Goal: Information Seeking & Learning: Learn about a topic

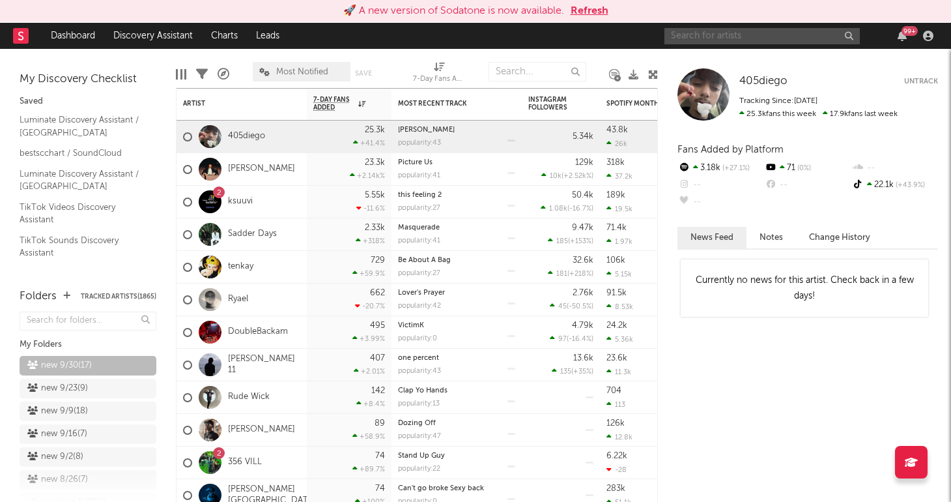
click at [771, 35] on input "text" at bounding box center [762, 36] width 195 height 16
click at [242, 135] on link "405diego" at bounding box center [246, 136] width 37 height 11
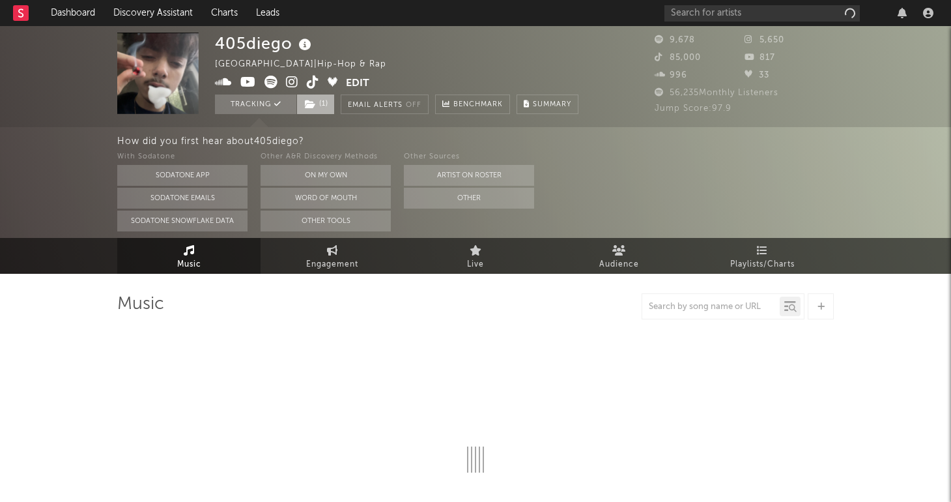
click at [313, 104] on icon at bounding box center [310, 104] width 11 height 9
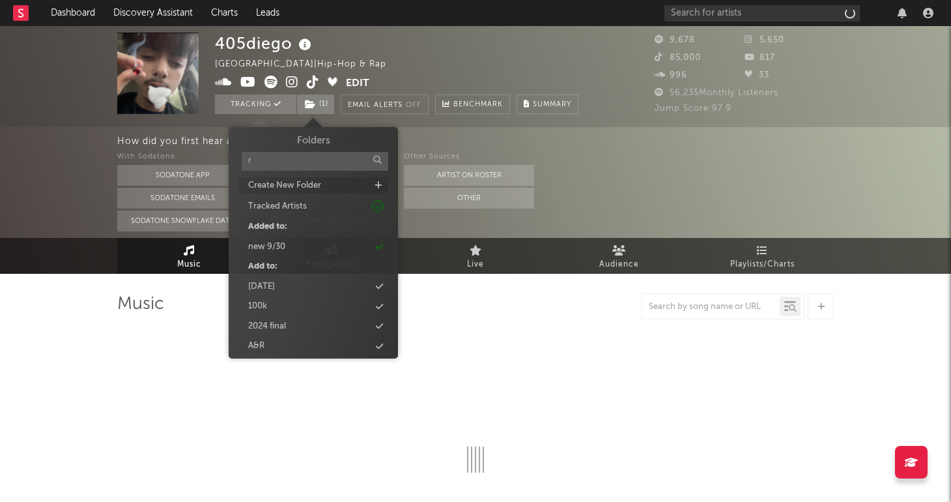
type input "re"
select select "1w"
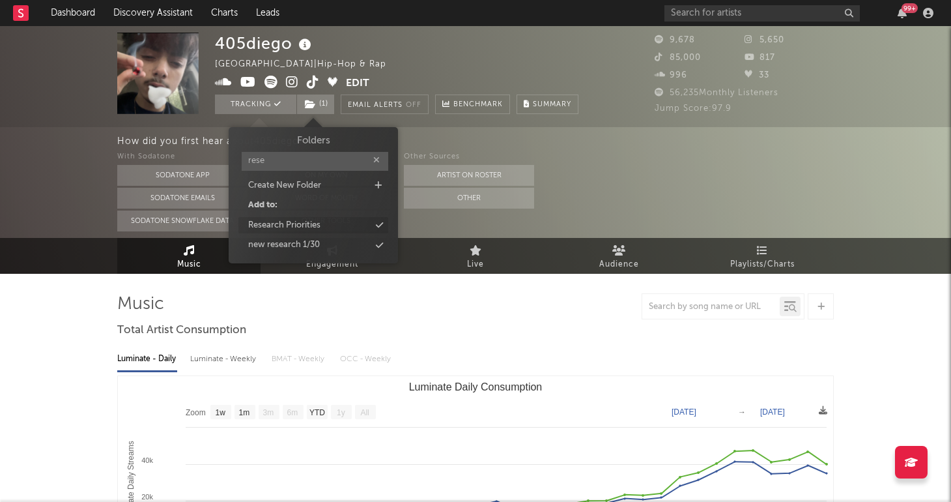
type input "rese"
click at [306, 225] on div "Research Priorities" at bounding box center [284, 225] width 72 height 13
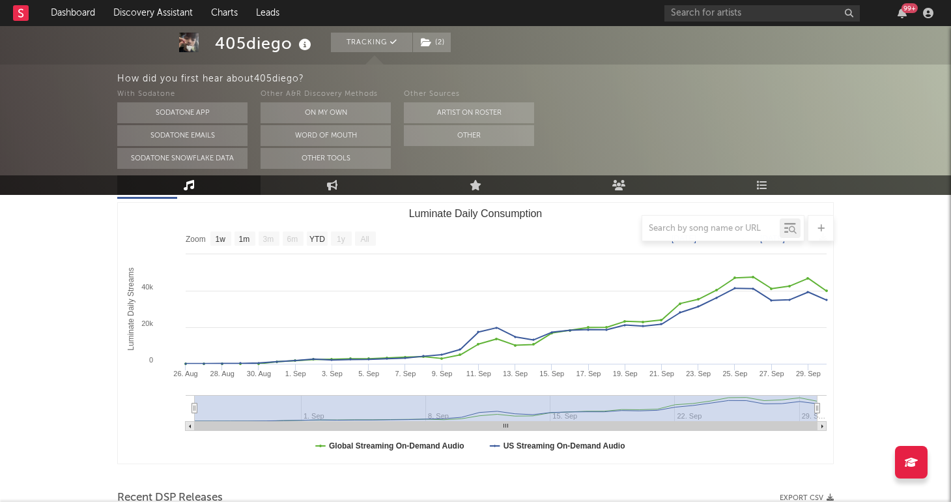
scroll to position [181, 0]
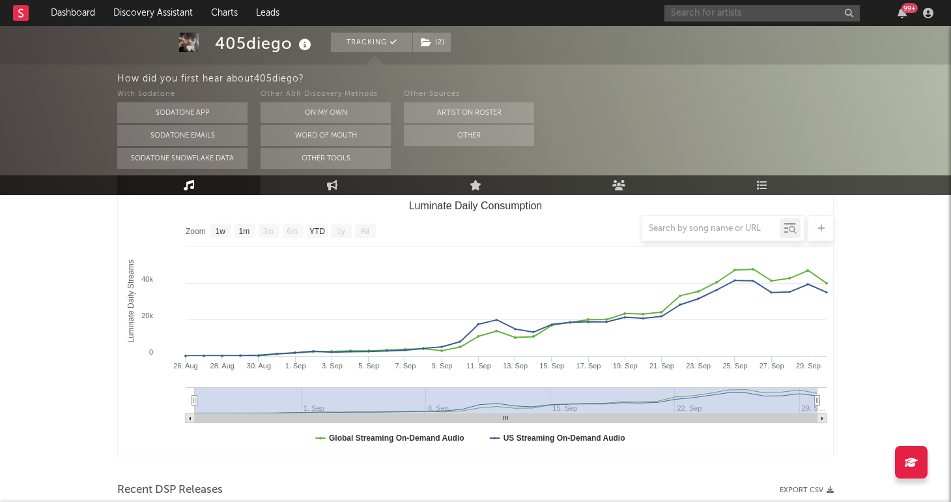
click at [698, 16] on input "text" at bounding box center [762, 13] width 195 height 16
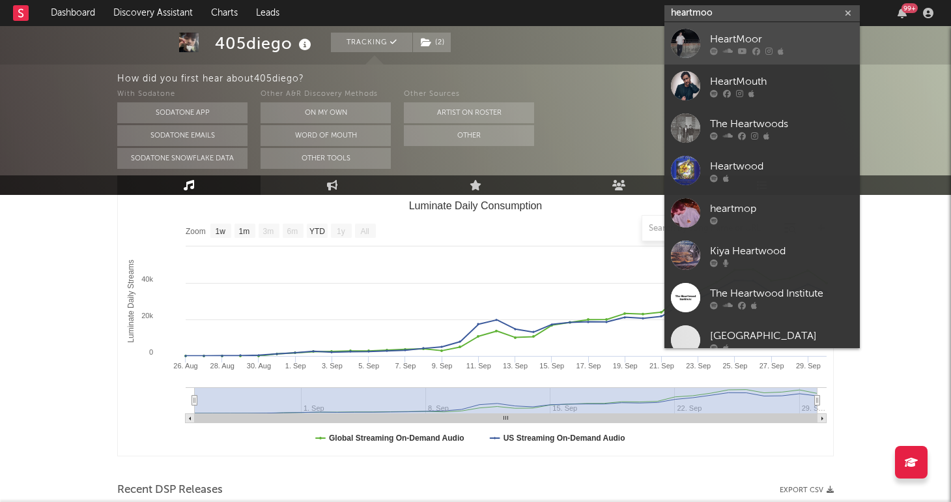
type input "heartmoo"
click at [754, 44] on div "HeartMoor" at bounding box center [781, 39] width 143 height 16
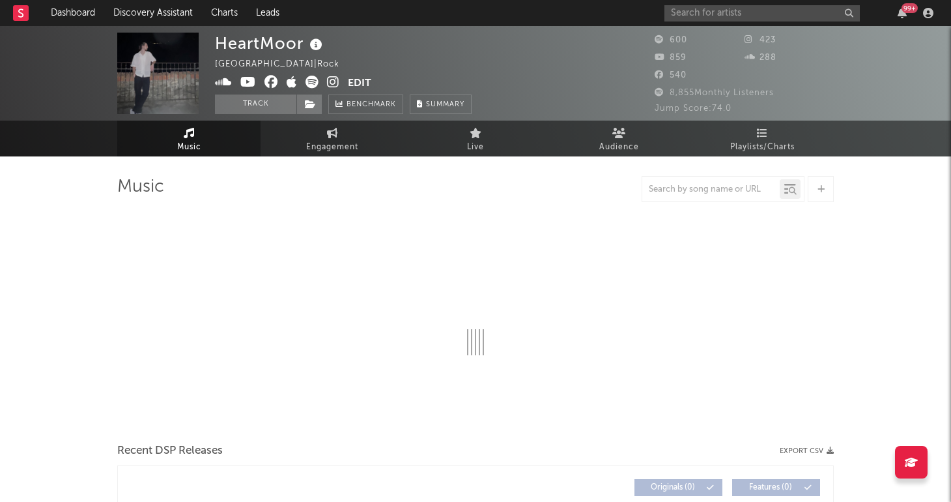
select select "1w"
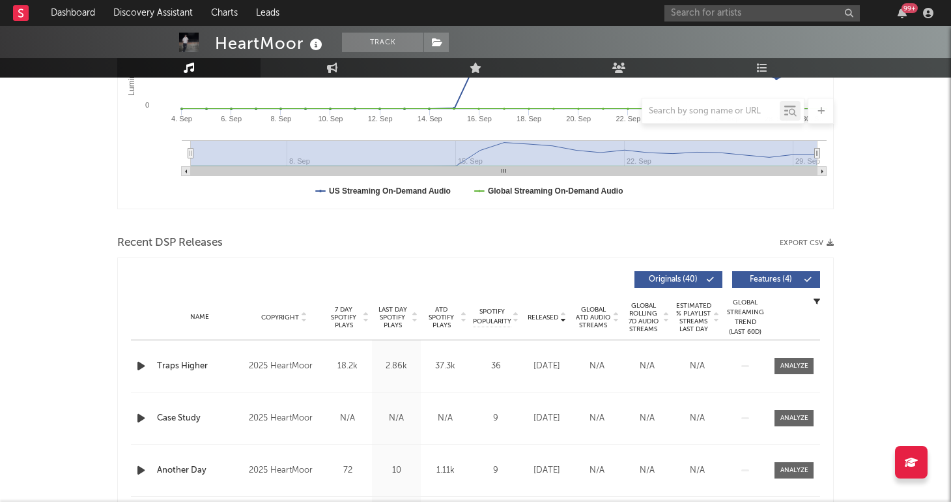
scroll to position [311, 0]
click at [795, 366] on div at bounding box center [795, 365] width 28 height 10
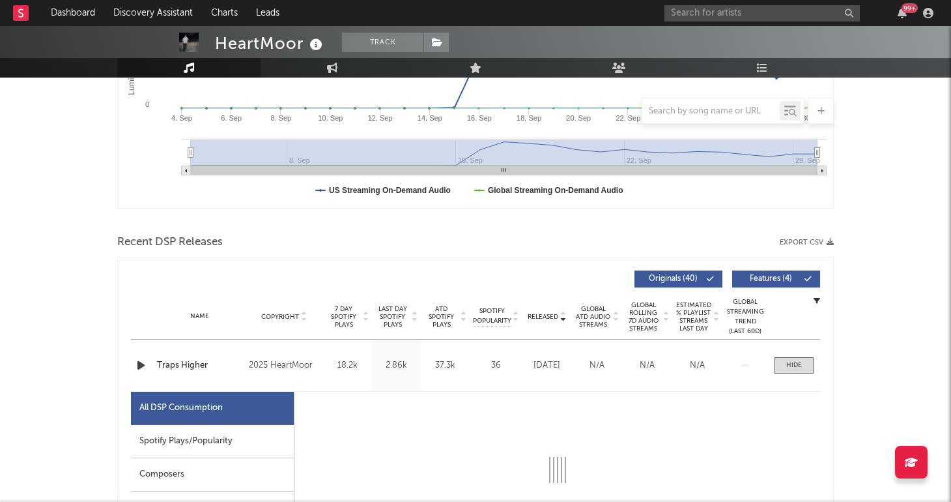
select select "1w"
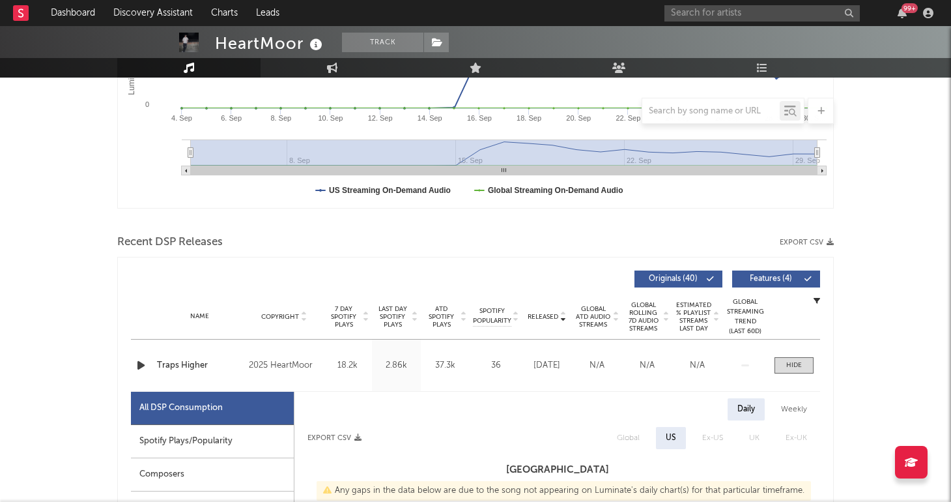
click at [142, 365] on icon "button" at bounding box center [141, 365] width 14 height 16
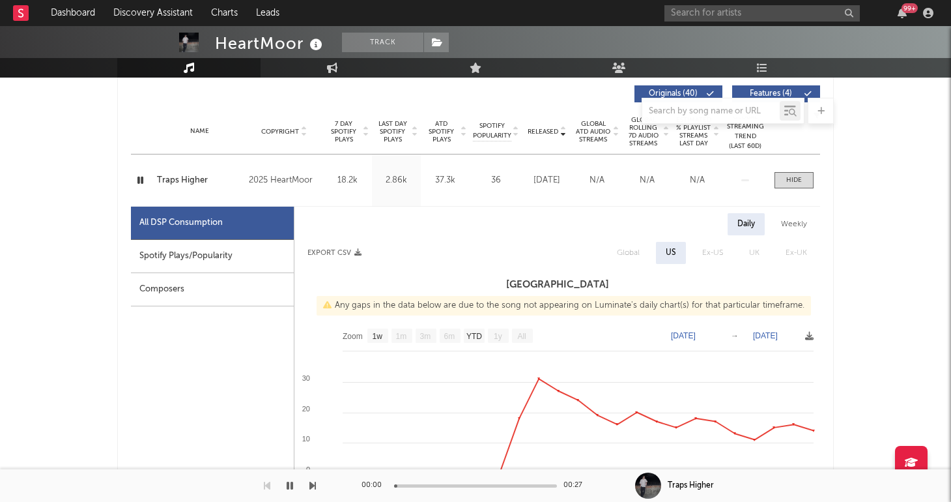
scroll to position [497, 0]
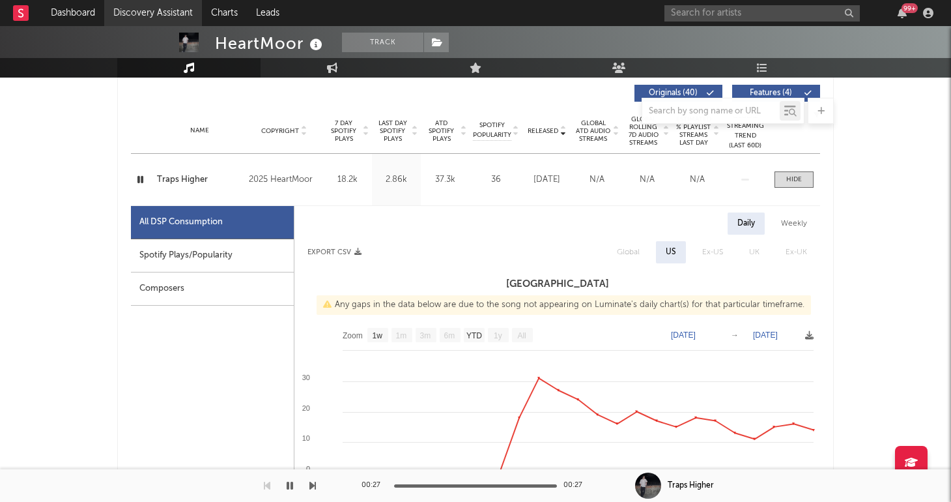
click at [164, 9] on link "Discovery Assistant" at bounding box center [153, 13] width 98 height 26
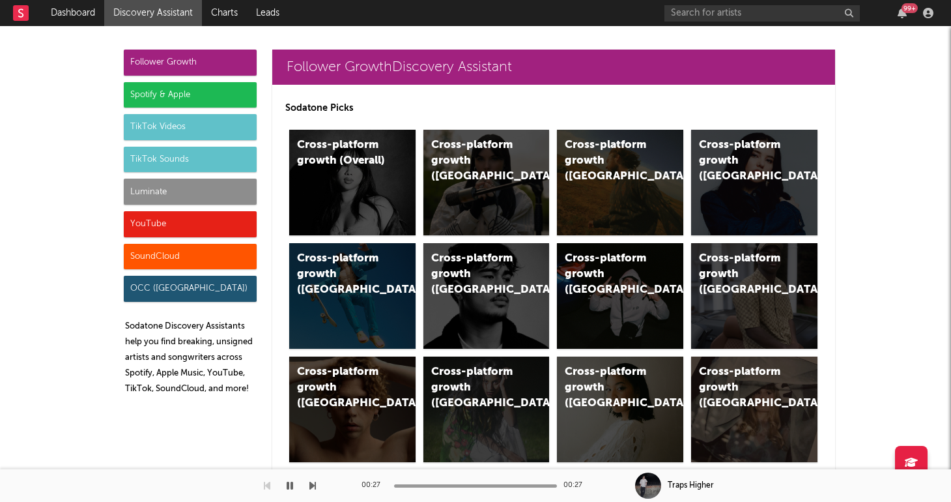
click at [190, 179] on div "Luminate" at bounding box center [190, 192] width 133 height 26
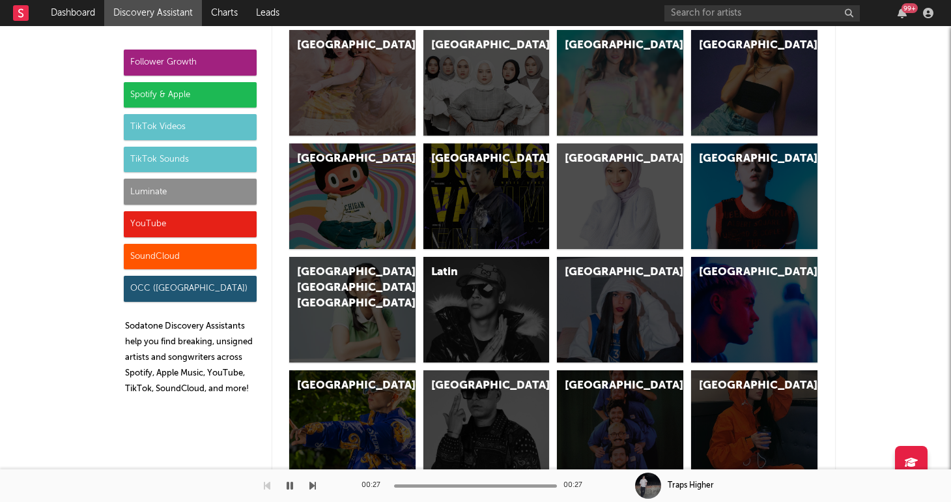
scroll to position [5783, 0]
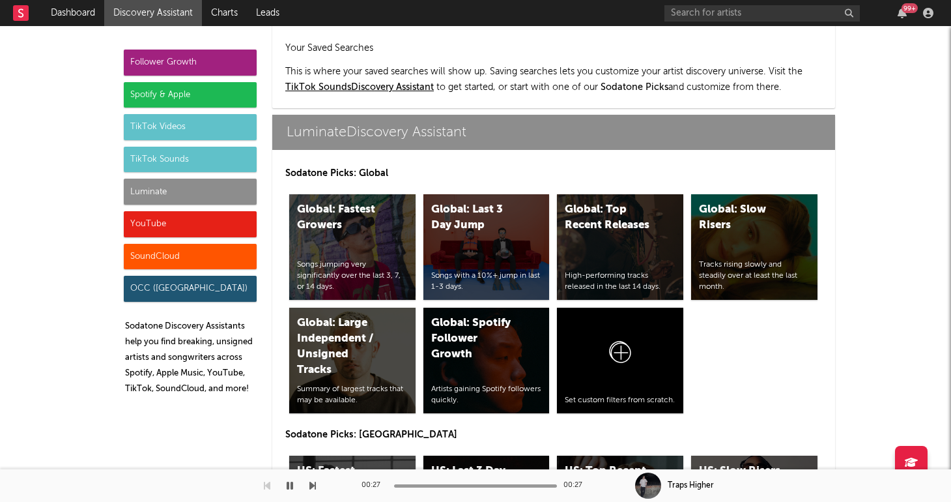
click at [187, 192] on div "Luminate" at bounding box center [190, 192] width 133 height 26
click at [582, 463] on div "US: Top Recent Releases" at bounding box center [609, 478] width 89 height 31
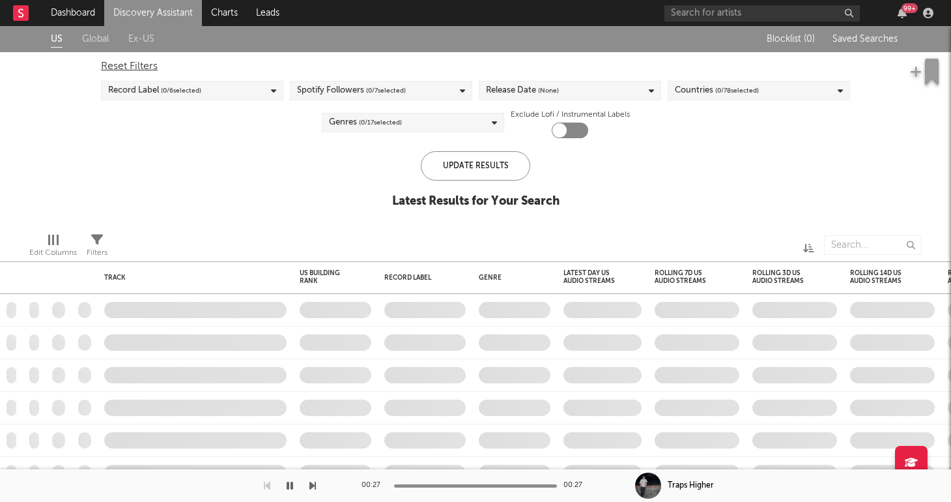
checkbox input "true"
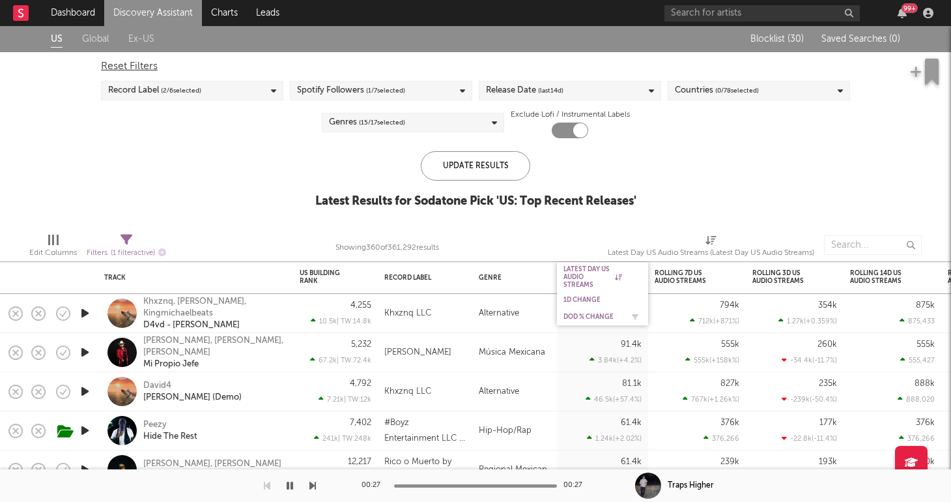
click at [582, 317] on div "DoD % Change" at bounding box center [593, 317] width 59 height 8
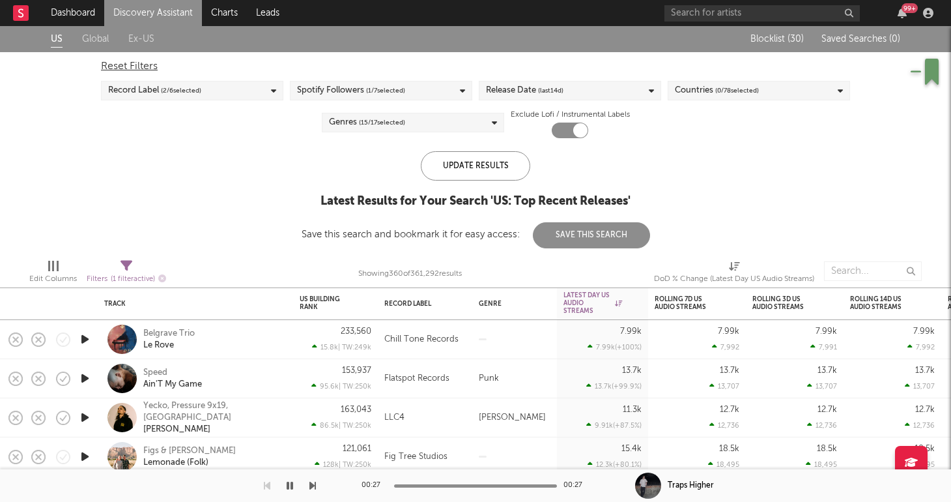
click at [221, 156] on div "US Global Ex-US Blocklist ( 30 ) Saved Searches ( 0 ) Reset Filters Record Labe…" at bounding box center [475, 137] width 951 height 222
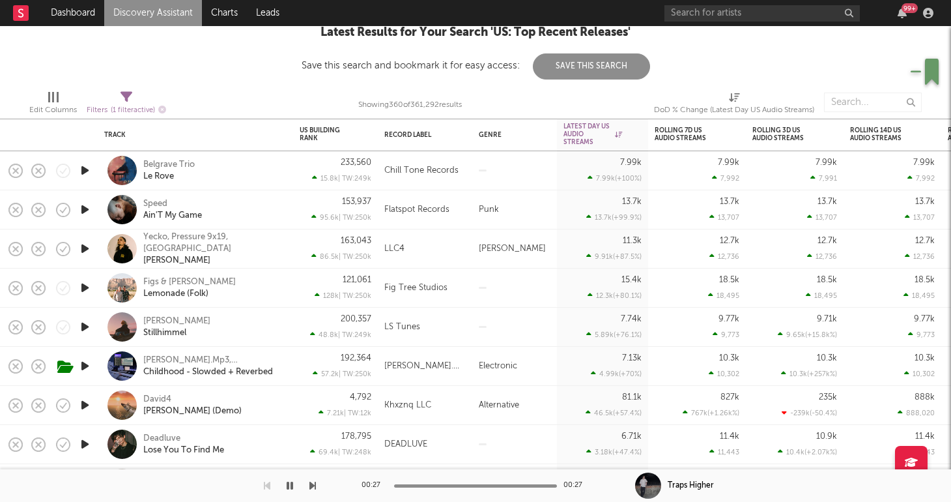
click at [86, 327] on icon "button" at bounding box center [85, 327] width 14 height 16
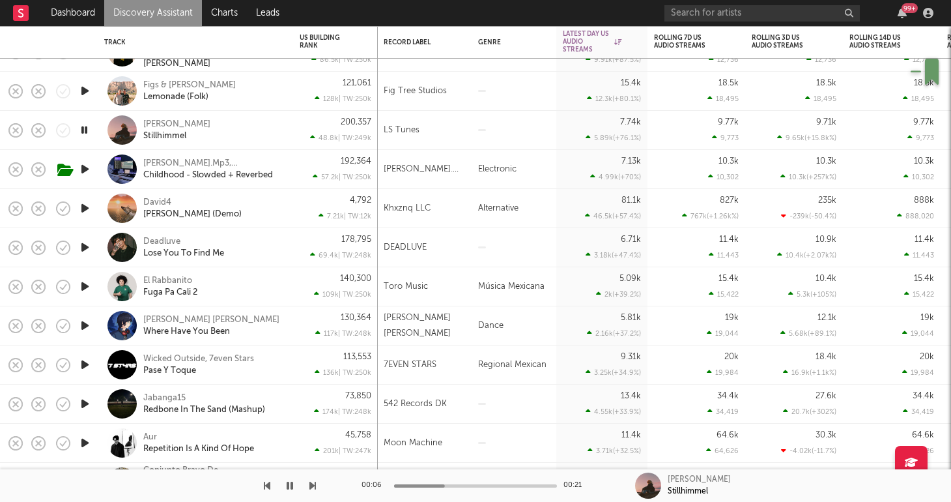
click at [85, 402] on icon "button" at bounding box center [85, 403] width 14 height 16
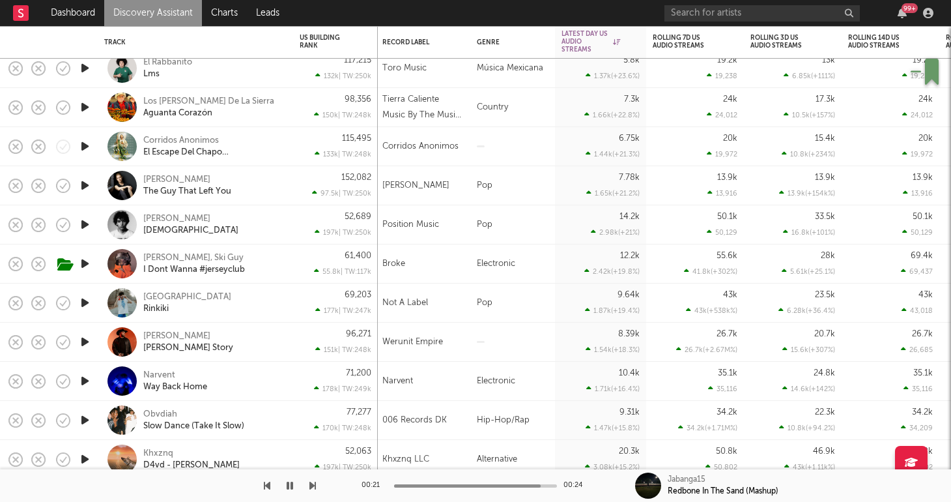
click at [83, 415] on icon "button" at bounding box center [85, 420] width 14 height 16
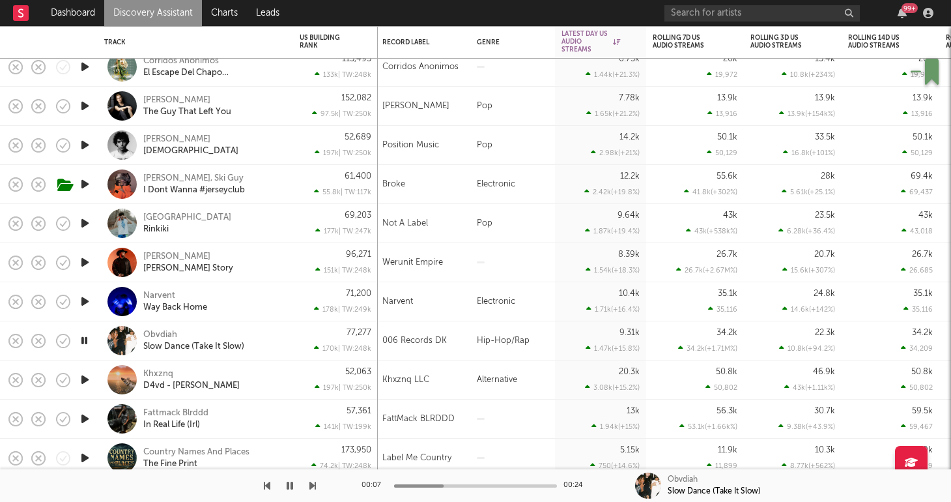
click at [83, 221] on icon "button" at bounding box center [85, 223] width 14 height 16
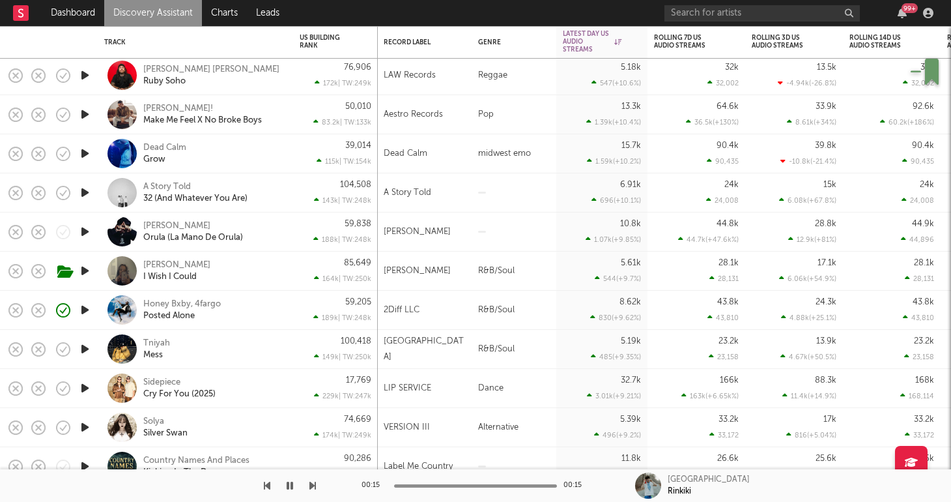
click at [81, 272] on icon "button" at bounding box center [85, 271] width 14 height 16
click at [257, 272] on div "Tia Gordon I Wish I Could" at bounding box center [213, 270] width 140 height 23
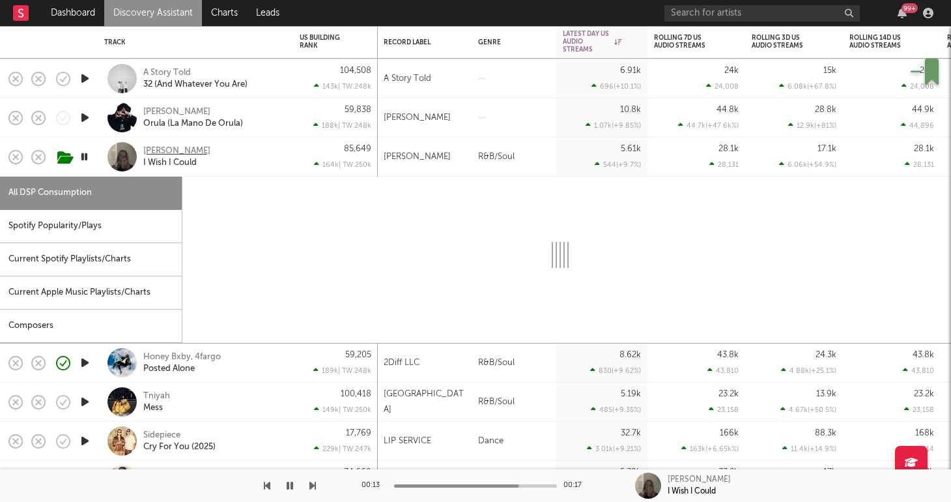
click at [167, 152] on div "Tia Gordon" at bounding box center [176, 151] width 67 height 12
click at [253, 157] on div "Tia Gordon I Wish I Could" at bounding box center [213, 156] width 140 height 23
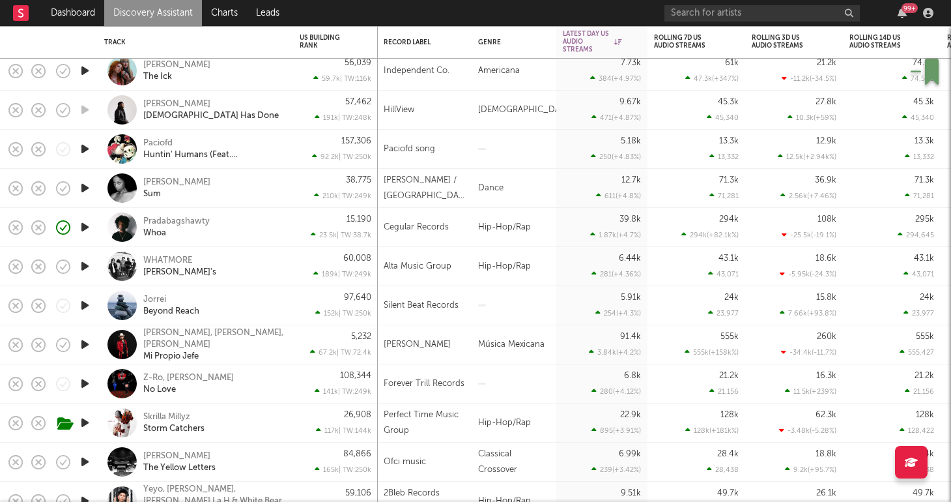
click at [78, 149] on icon "button" at bounding box center [85, 149] width 14 height 16
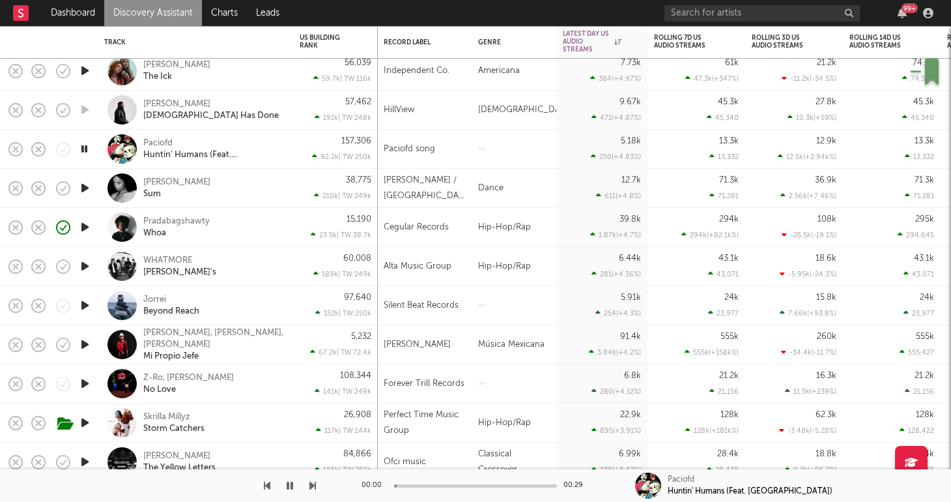
click at [293, 147] on div "Paciofd Huntin' Humans (Feat. Jamsdx)" at bounding box center [195, 149] width 195 height 39
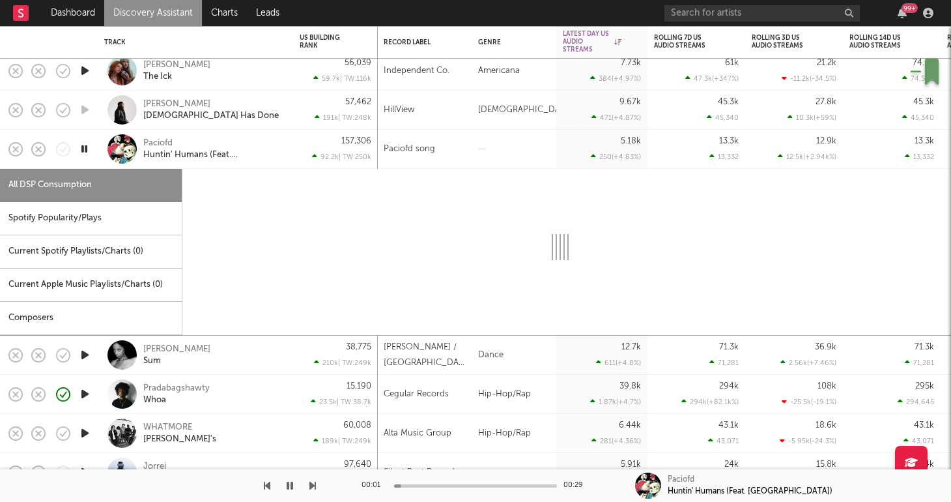
select select "1w"
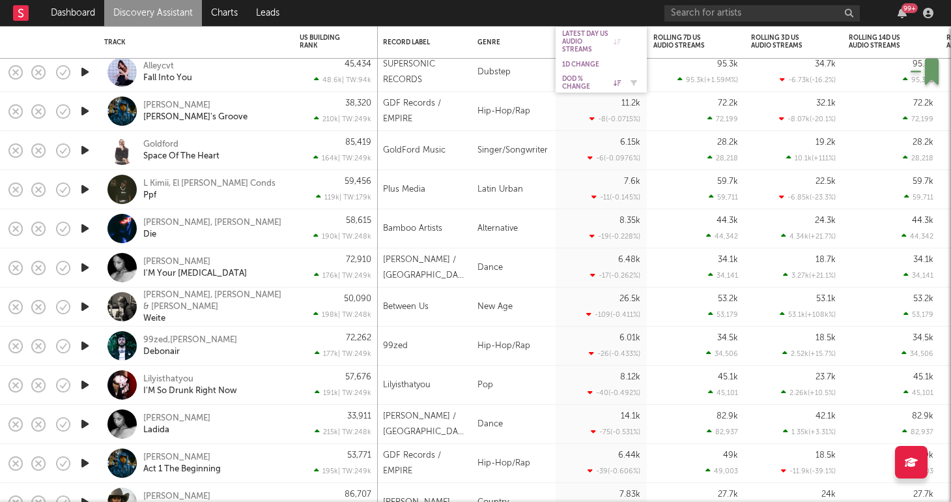
click at [581, 87] on div "DoD % Change" at bounding box center [591, 83] width 59 height 16
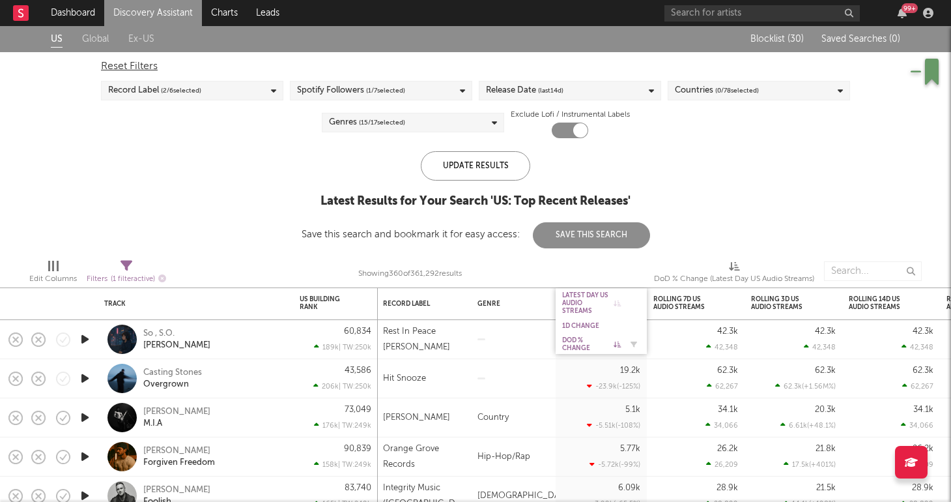
click at [566, 349] on div "DoD % Change" at bounding box center [591, 344] width 59 height 16
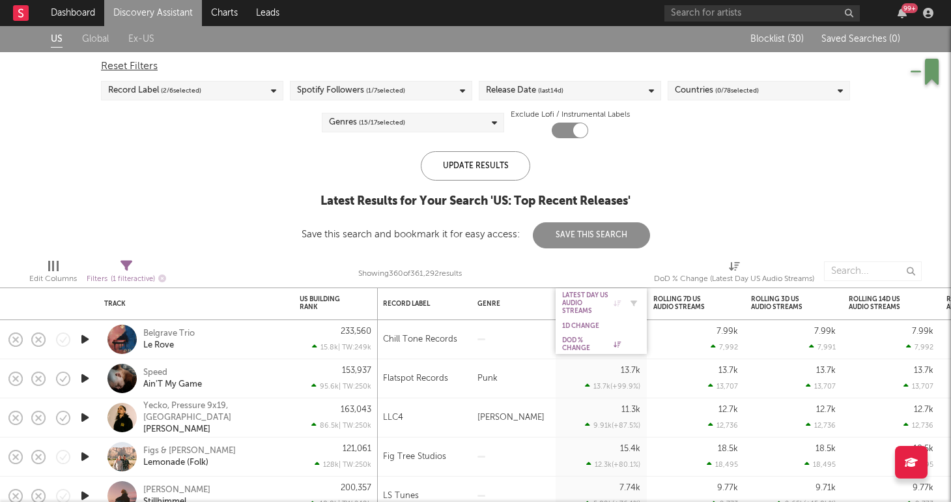
click at [570, 304] on div "Latest Day US Audio Streams" at bounding box center [591, 302] width 59 height 23
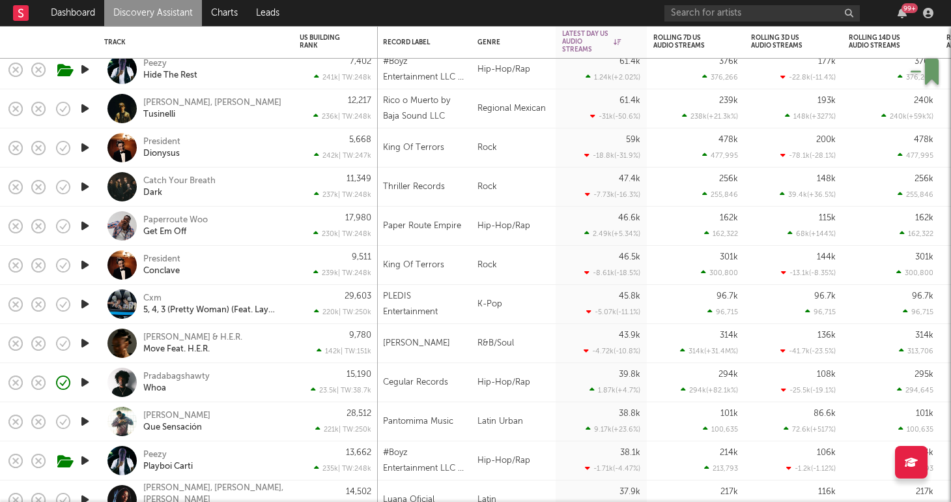
click at [285, 227] on div "Paperroute Woo Get Em Off" at bounding box center [195, 226] width 182 height 38
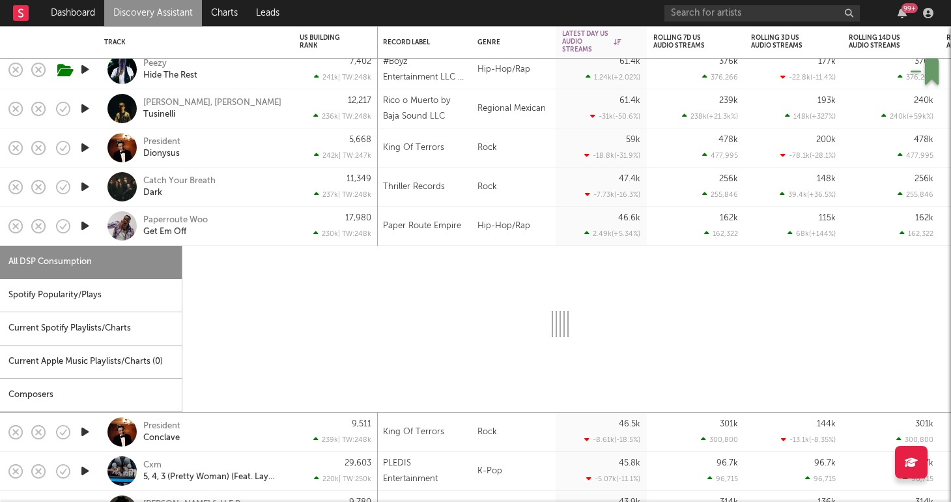
select select "1w"
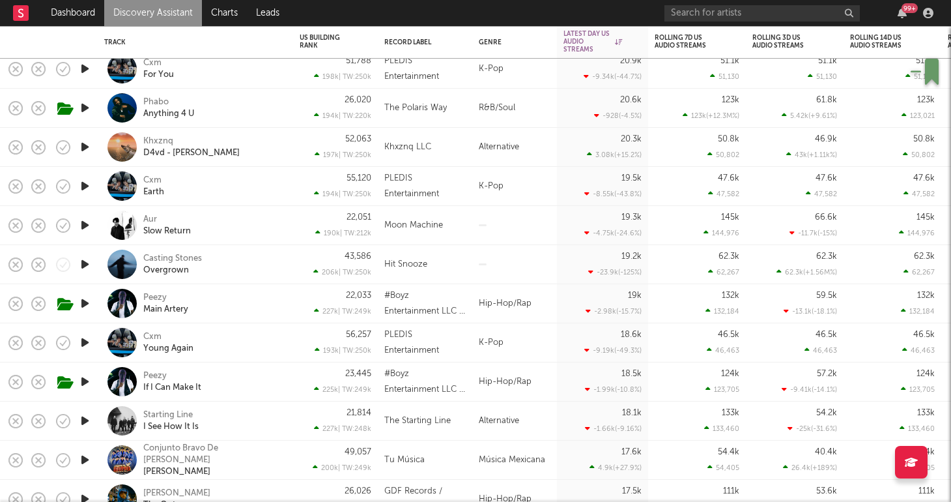
click at [266, 106] on div "Phabo Anything 4 U" at bounding box center [213, 107] width 140 height 23
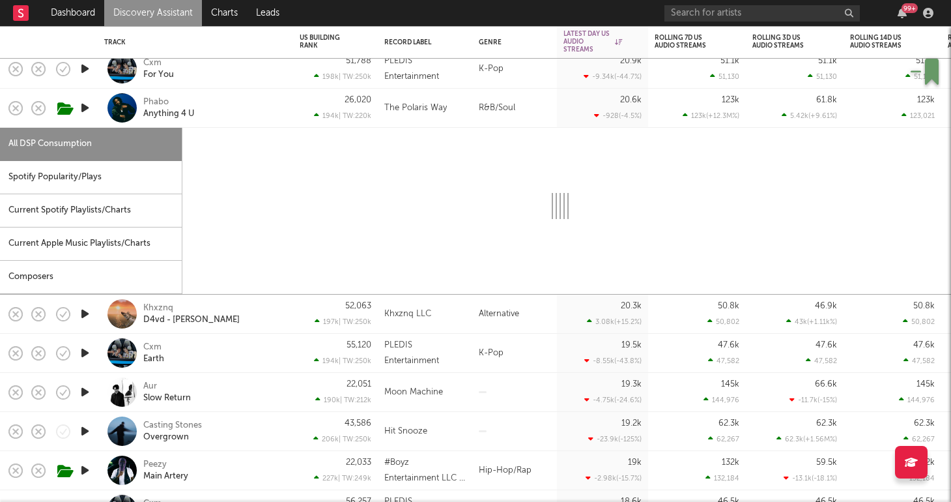
select select "1w"
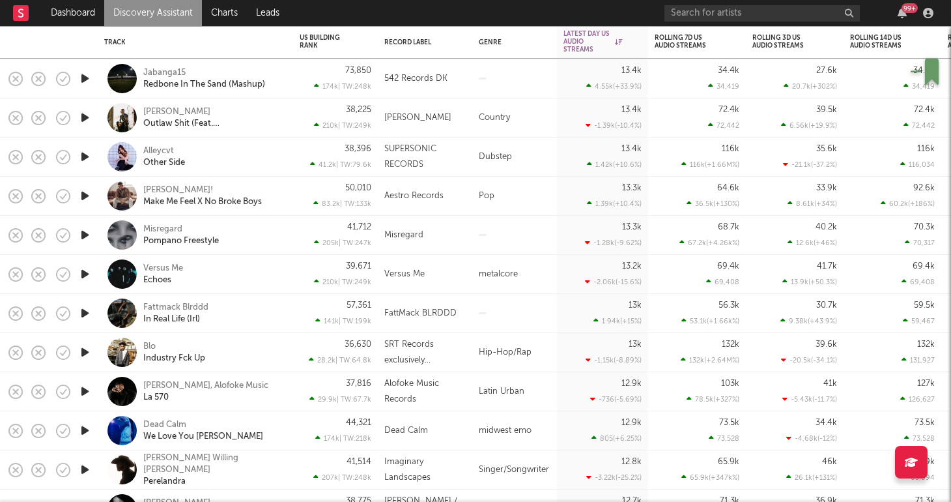
click at [88, 197] on icon "button" at bounding box center [85, 196] width 14 height 16
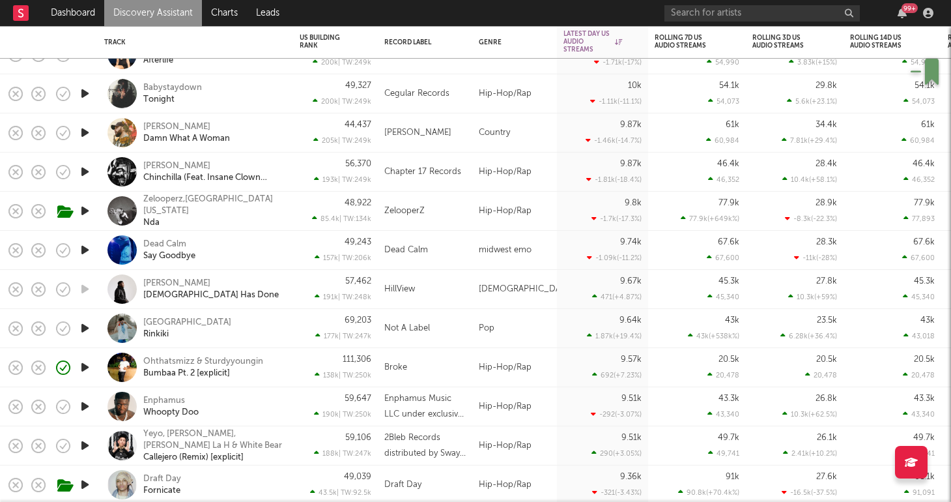
click at [83, 406] on icon "button" at bounding box center [85, 406] width 14 height 16
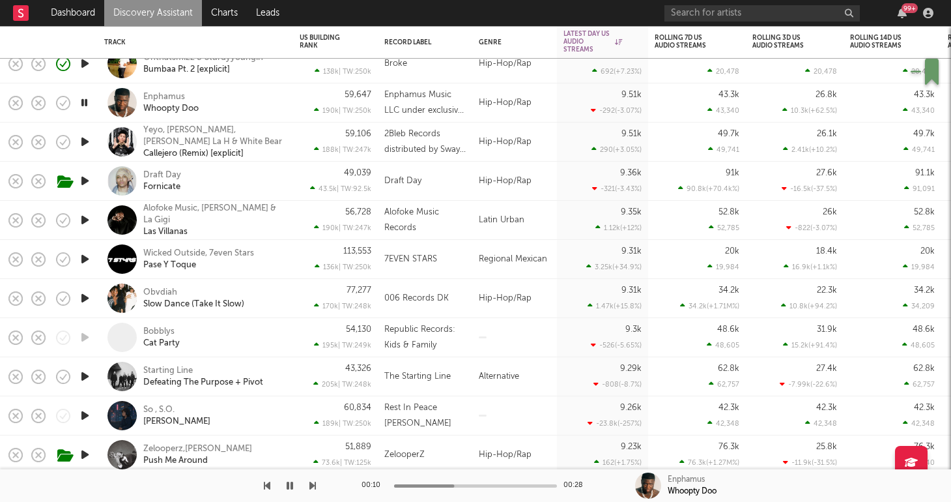
click at [84, 295] on icon "button" at bounding box center [85, 298] width 14 height 16
click at [283, 287] on div "Obvdiah Slow Dance (Take It Slow)" at bounding box center [195, 298] width 182 height 38
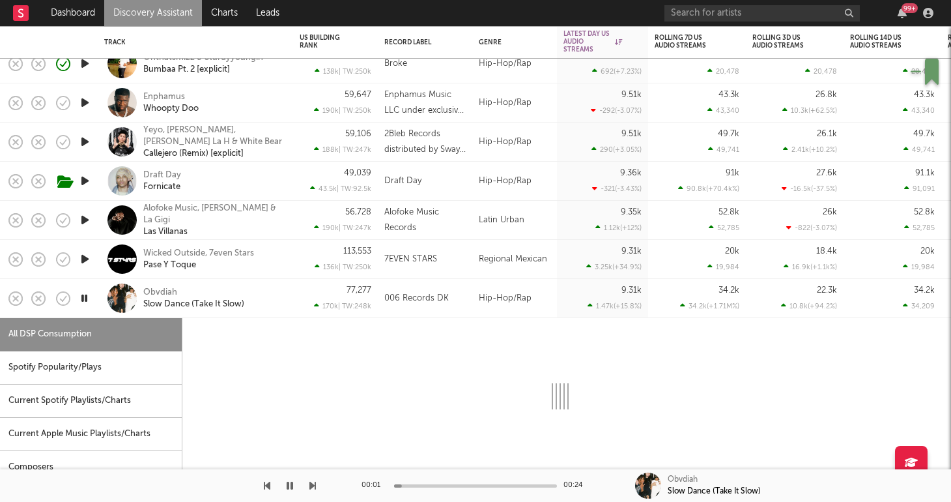
select select "1w"
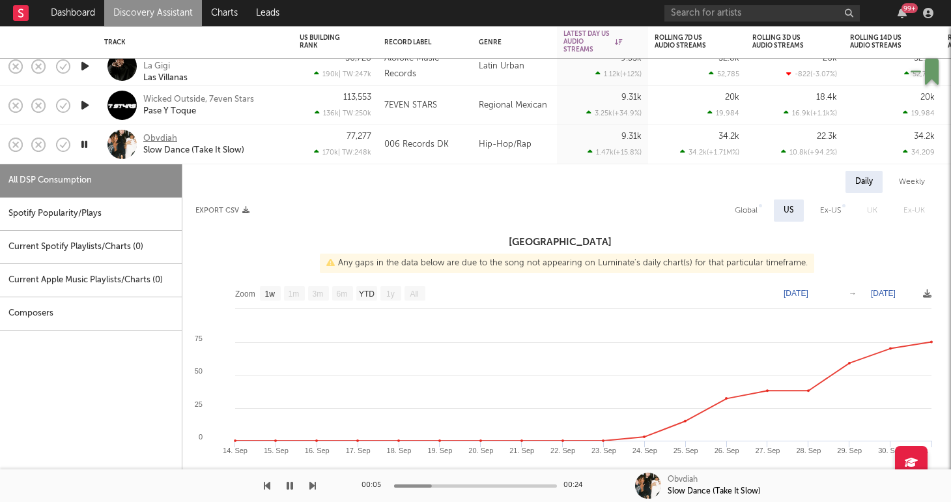
click at [149, 134] on div "Obvdiah" at bounding box center [160, 139] width 34 height 12
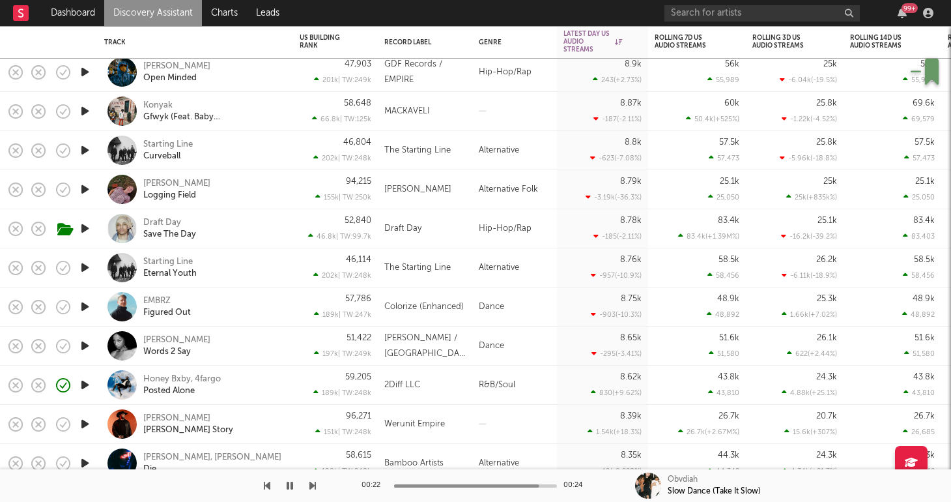
click at [259, 387] on div "Honey Bxby, 4fargo Posted Alone" at bounding box center [213, 384] width 140 height 23
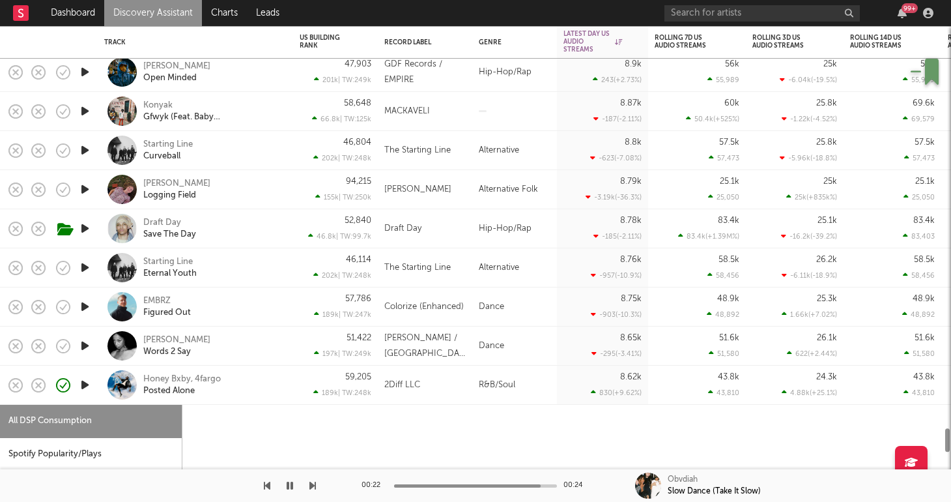
select select "1w"
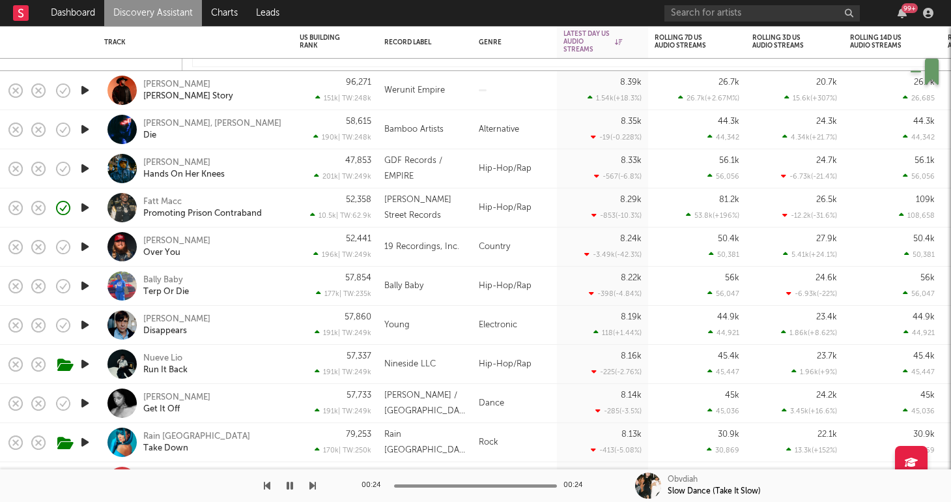
click at [80, 293] on icon "button" at bounding box center [85, 286] width 14 height 16
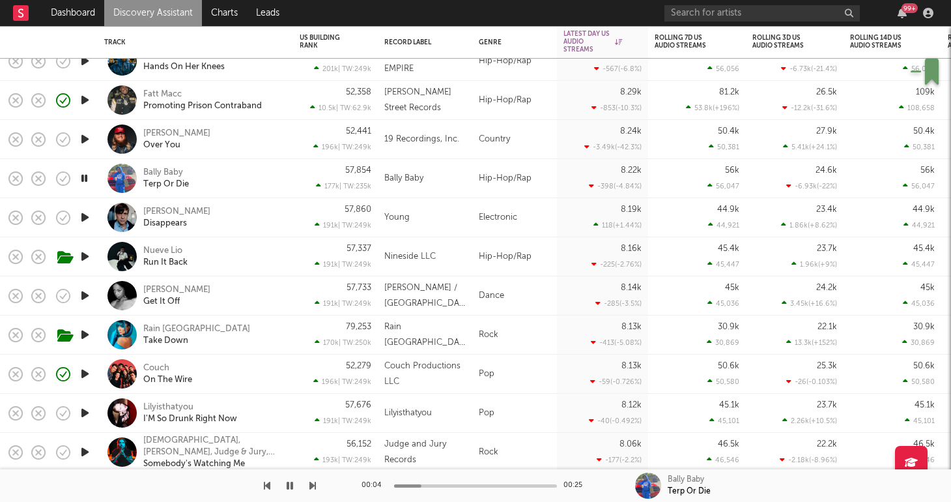
click at [230, 180] on div "Bally Baby Terp Or Die" at bounding box center [213, 178] width 140 height 23
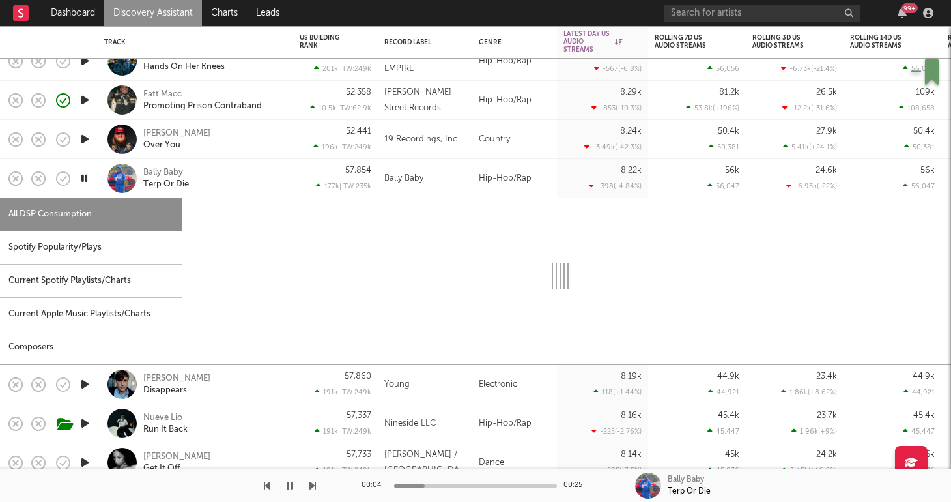
select select "1w"
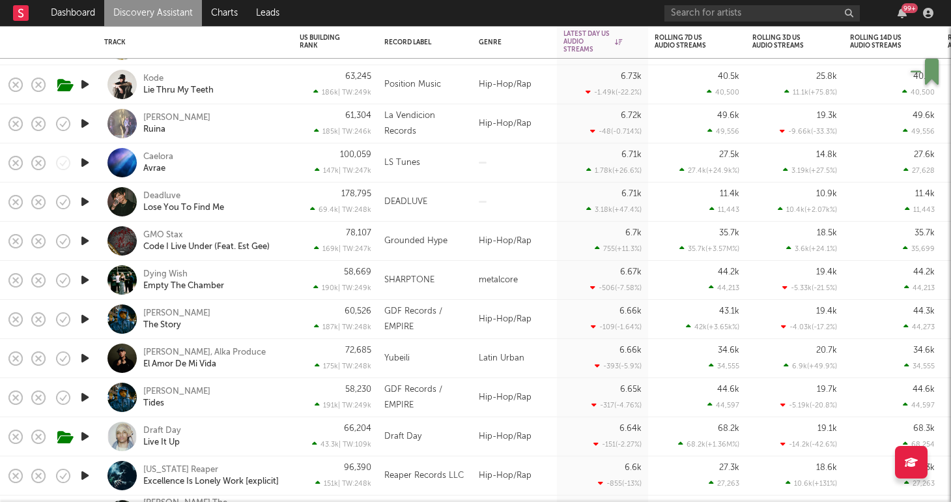
click at [85, 197] on icon "button" at bounding box center [85, 201] width 14 height 16
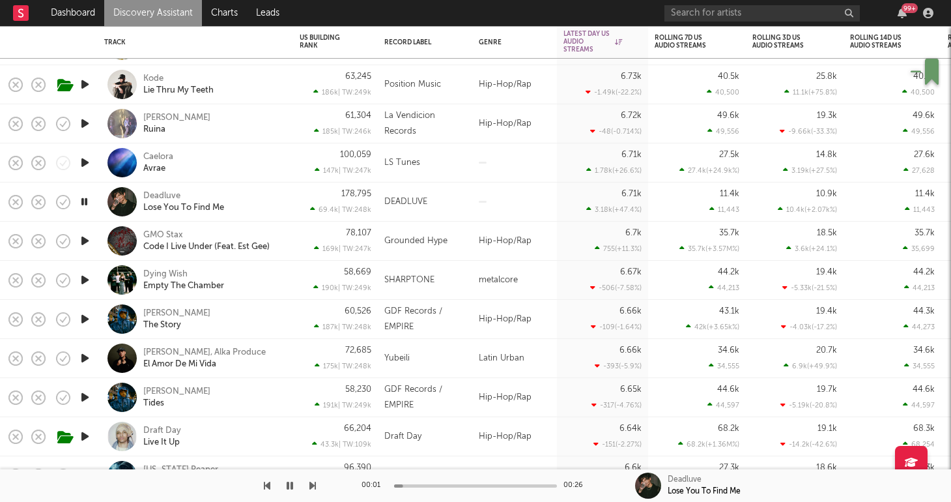
click at [85, 240] on icon "button" at bounding box center [85, 241] width 14 height 16
click at [298, 229] on div "78,107 169k | TW: 247k" at bounding box center [335, 241] width 85 height 39
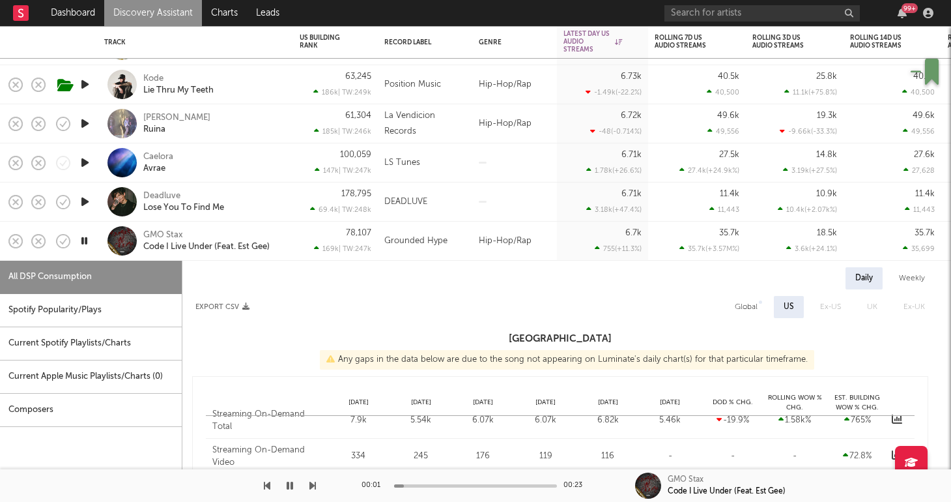
select select "1w"
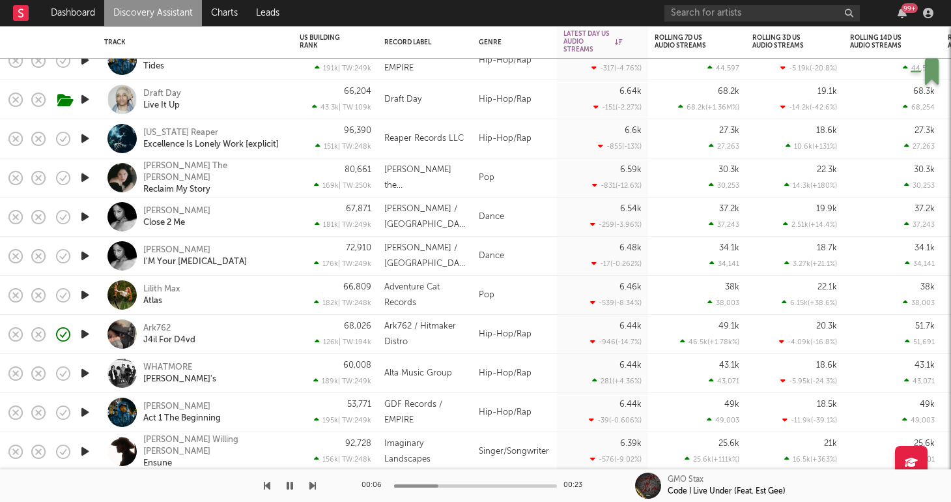
click at [243, 337] on div "Ark762 J4il For D4vd" at bounding box center [213, 333] width 140 height 23
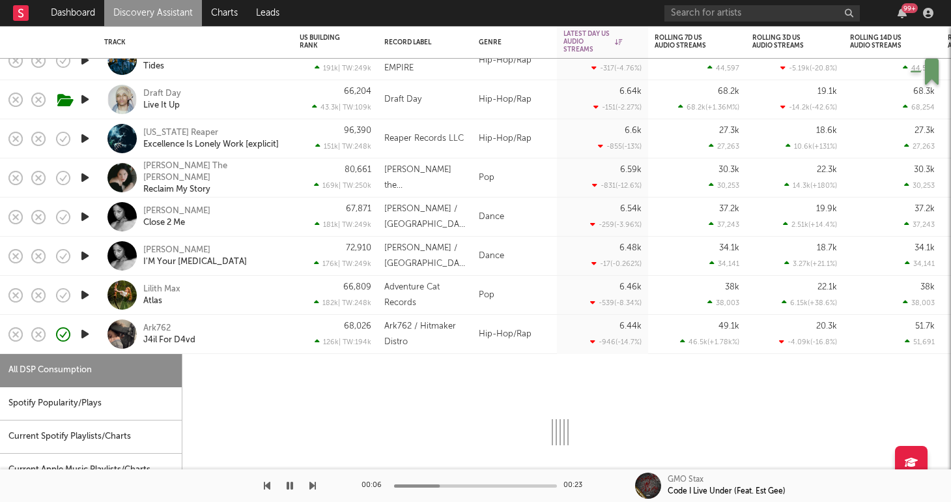
select select "1w"
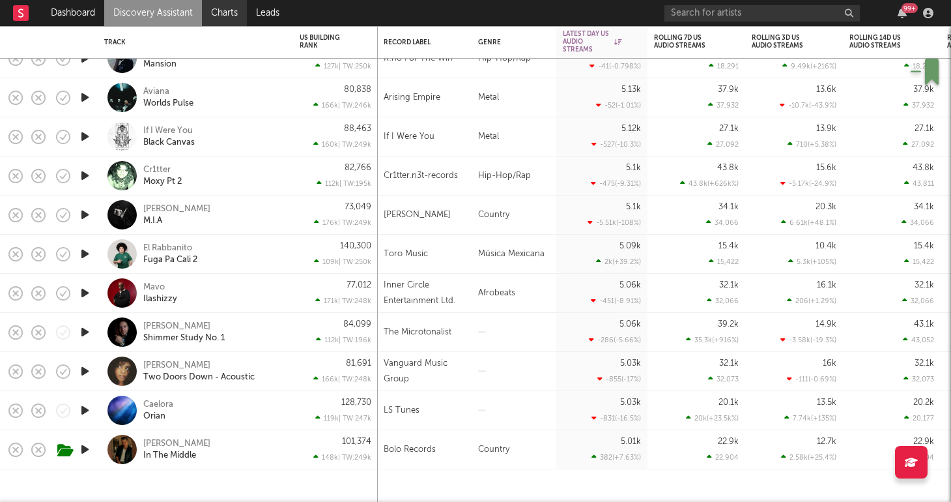
click at [210, 13] on link "Charts" at bounding box center [224, 13] width 45 height 26
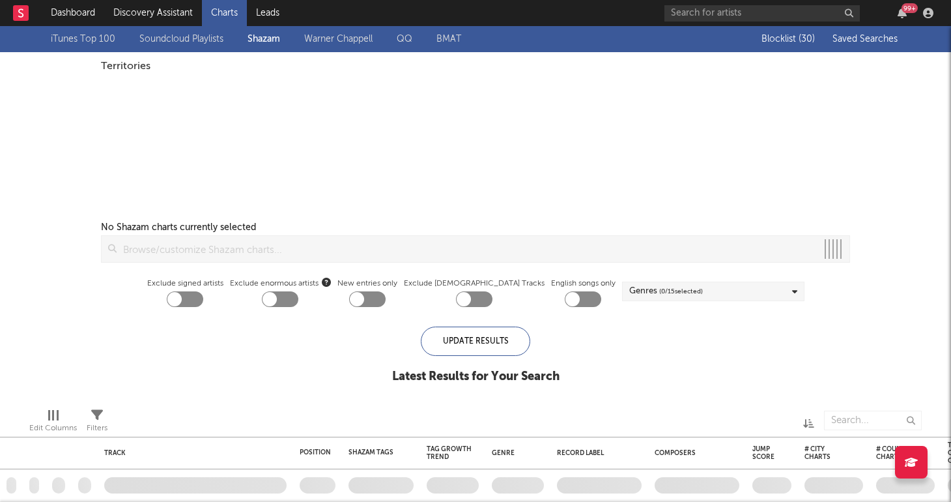
checkbox input "true"
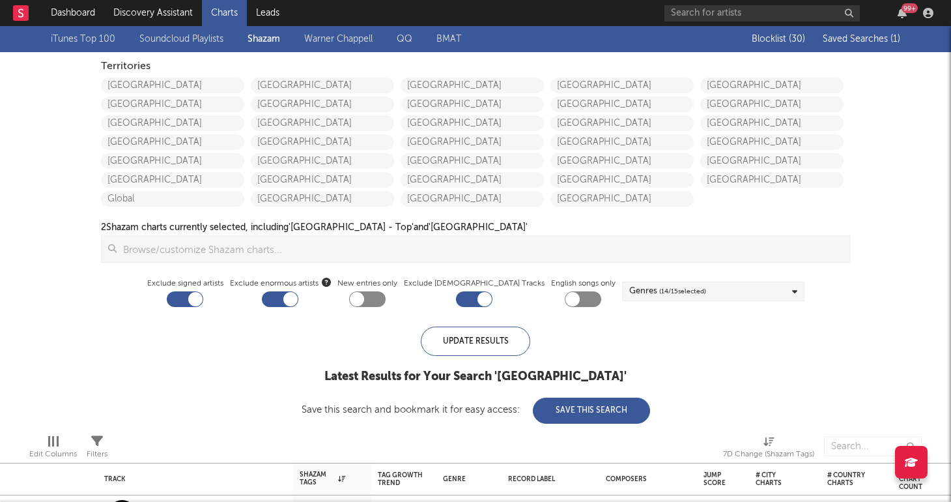
click at [864, 44] on button "Saved Searches ( 1 )" at bounding box center [859, 39] width 81 height 10
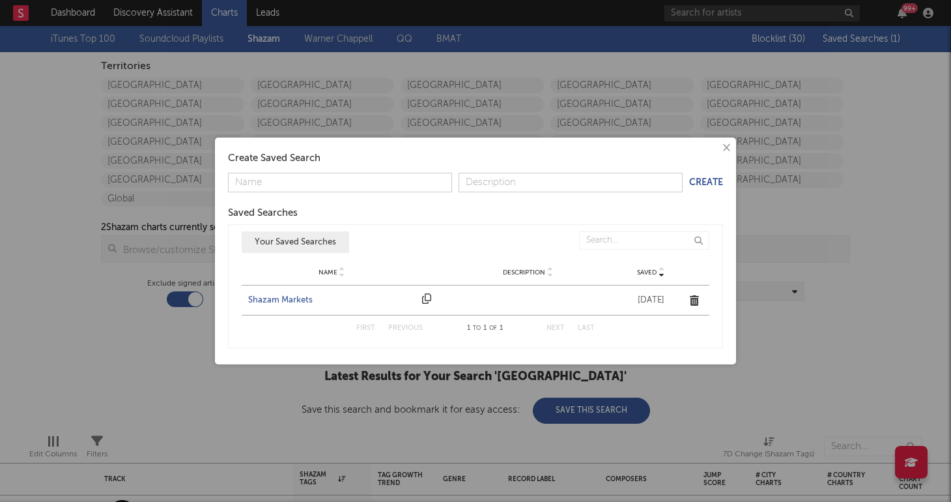
click at [257, 302] on div "Shazam Markets" at bounding box center [331, 300] width 167 height 13
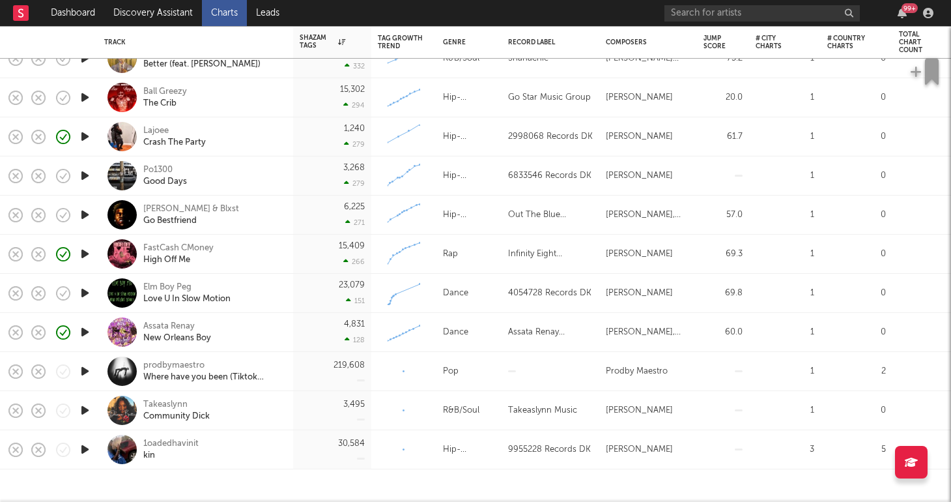
click at [84, 445] on icon "button" at bounding box center [85, 449] width 14 height 16
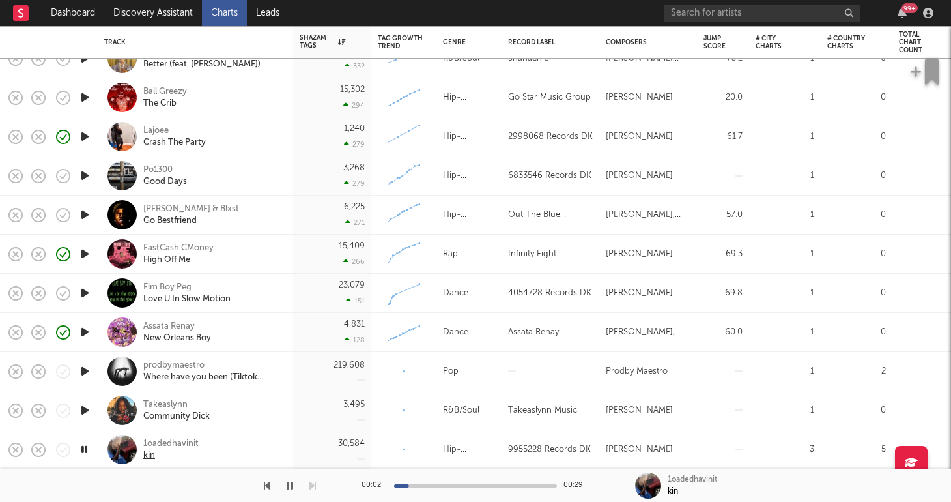
click at [166, 442] on div "1oadedhavinit" at bounding box center [170, 444] width 55 height 12
click at [83, 141] on icon "button" at bounding box center [85, 136] width 14 height 16
click at [153, 129] on div "Lajoee" at bounding box center [174, 131] width 63 height 12
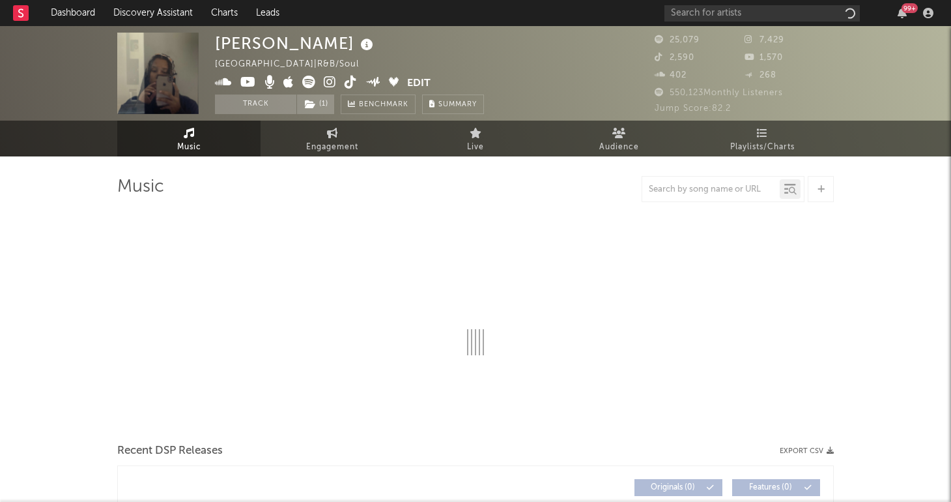
select select "6m"
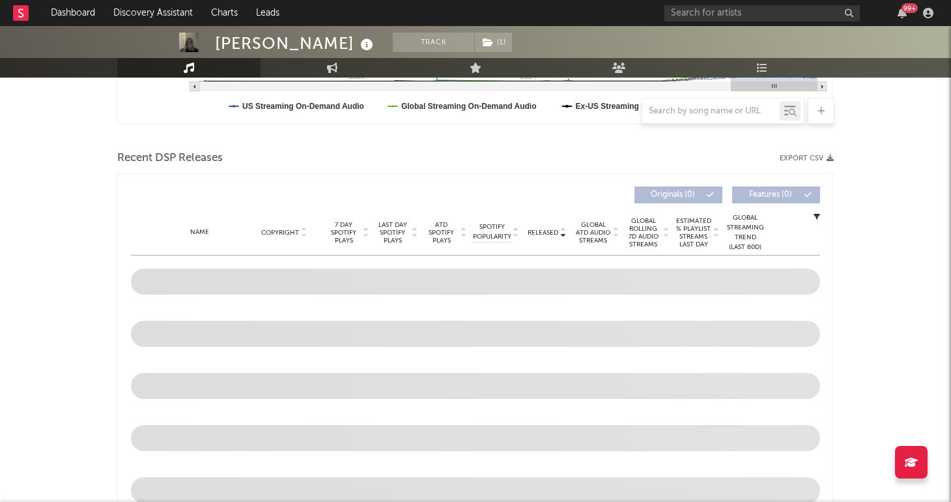
scroll to position [395, 0]
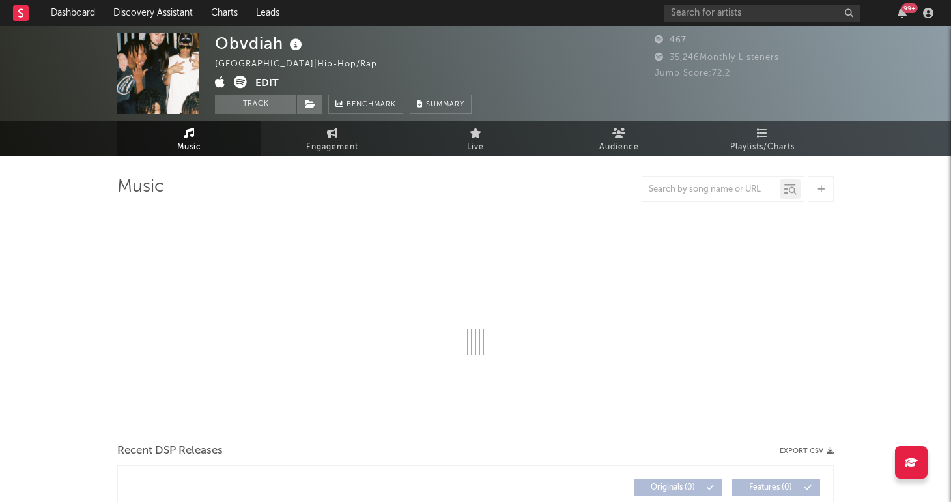
select select "1w"
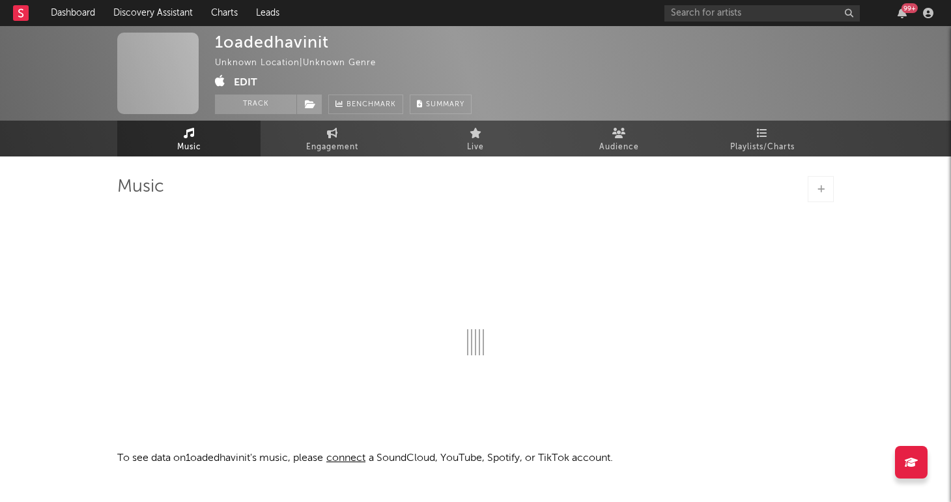
select select "1w"
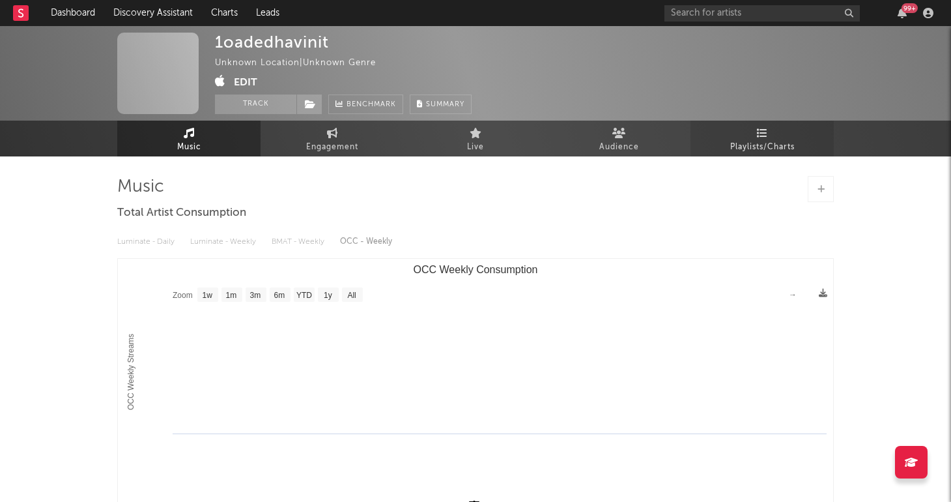
click at [754, 134] on link "Playlists/Charts" at bounding box center [762, 139] width 143 height 36
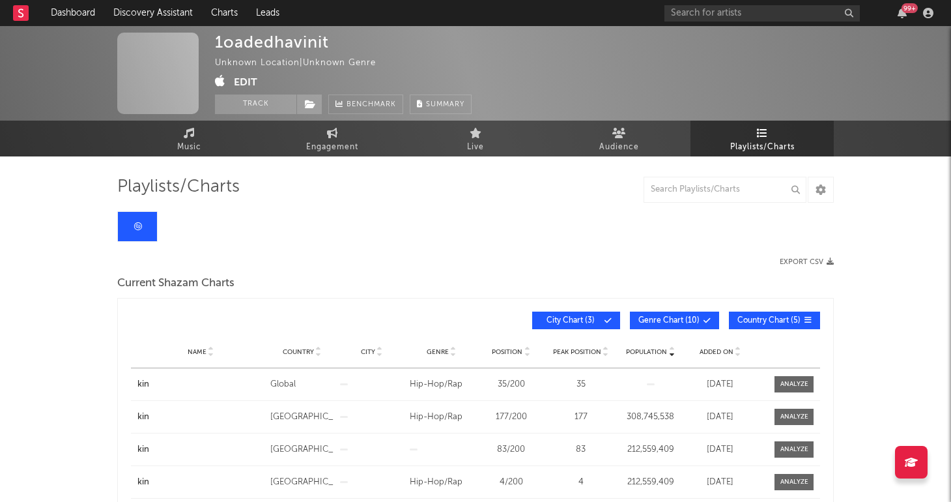
click at [220, 81] on icon at bounding box center [220, 80] width 10 height 13
click at [786, 11] on input "text" at bounding box center [762, 13] width 195 height 16
type input "1oadedhavinit"
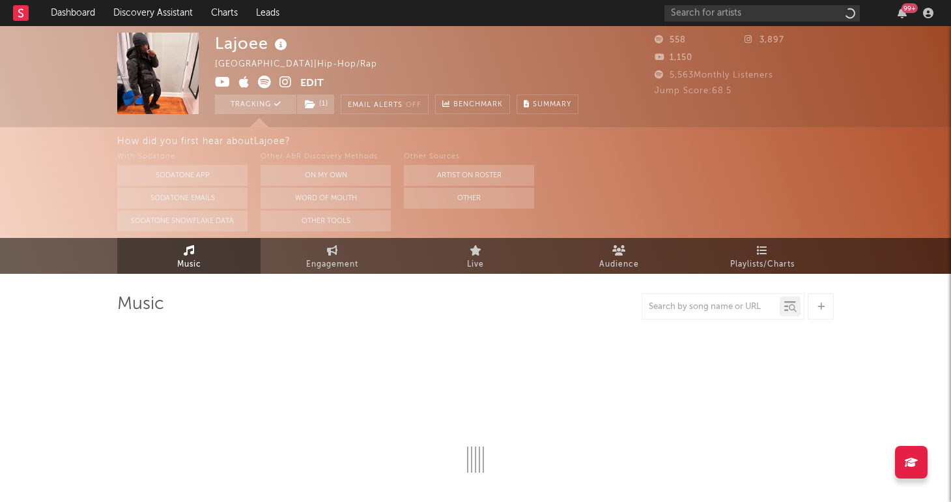
select select "6m"
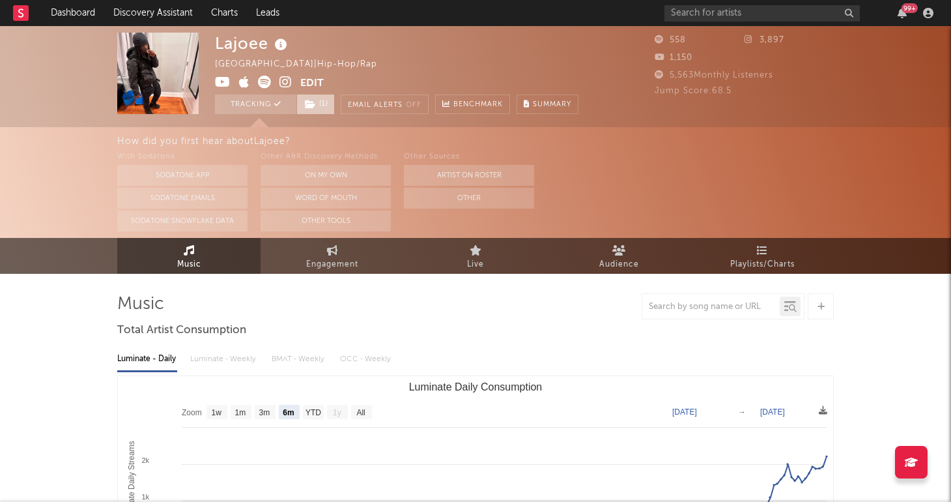
click at [322, 108] on span "( 1 )" at bounding box center [315, 104] width 38 height 20
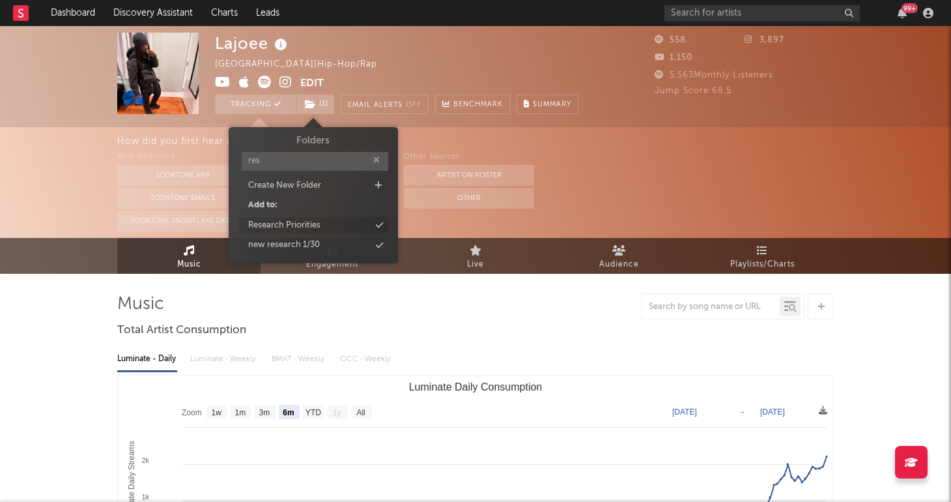
type input "res"
click at [298, 221] on div "Research Priorities" at bounding box center [284, 225] width 72 height 13
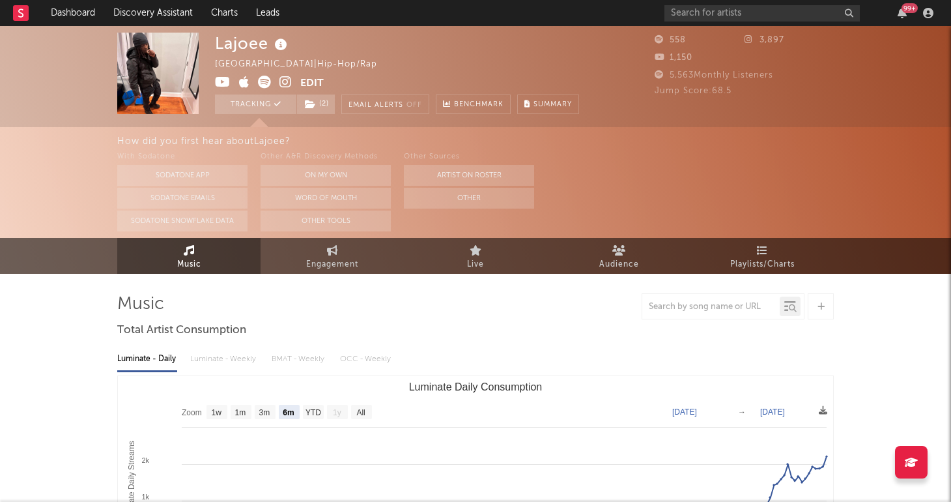
click at [51, 223] on div "How did you first hear about Lajoee ? With Sodatone Sodatone App Sodatone Email…" at bounding box center [475, 182] width 951 height 111
click at [717, 16] on input "text" at bounding box center [762, 13] width 195 height 16
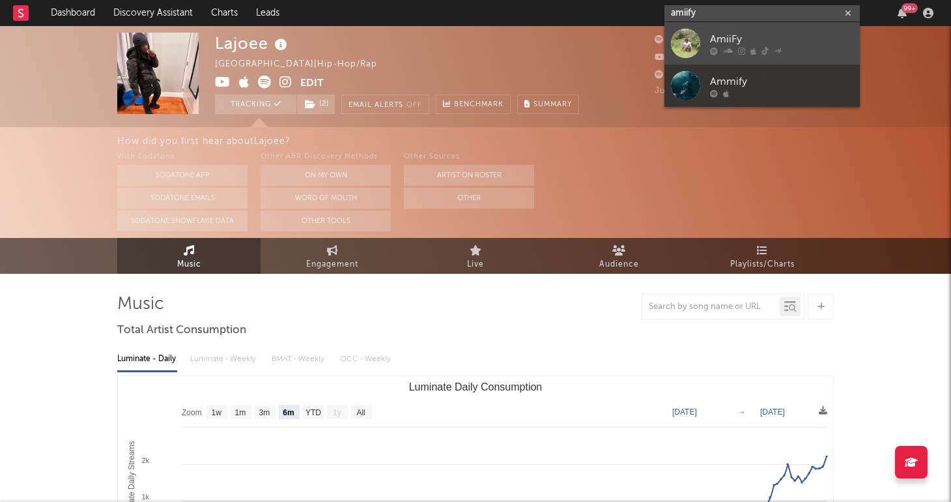
type input "amiify"
click at [701, 31] on link "AmiiFy" at bounding box center [762, 43] width 195 height 42
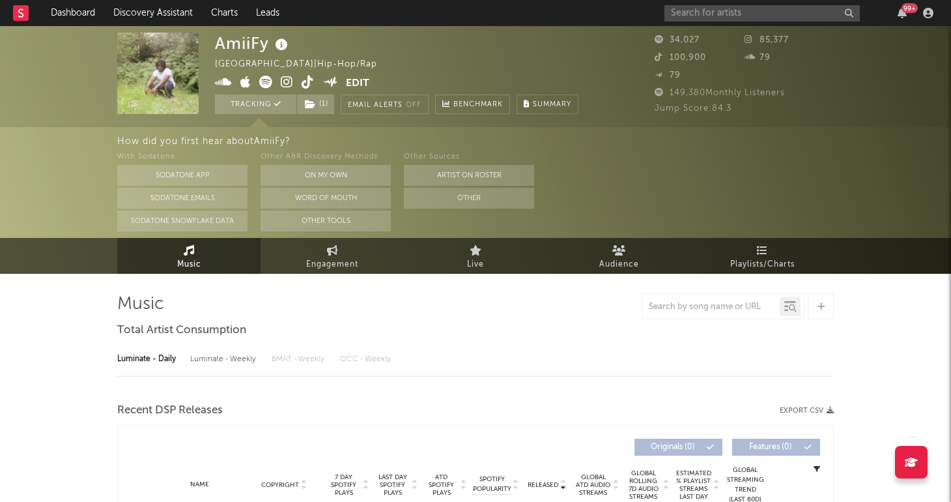
select select "1w"
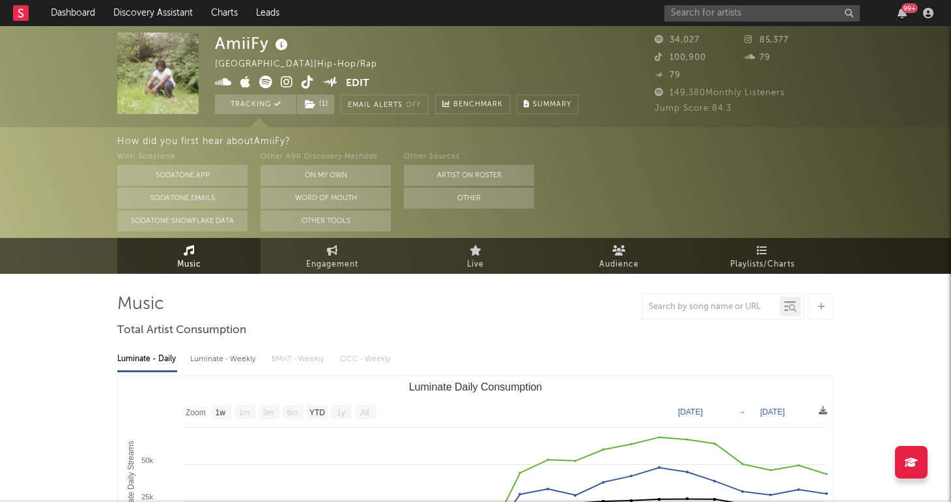
click at [311, 82] on icon at bounding box center [308, 82] width 12 height 13
click at [321, 253] on link "Engagement" at bounding box center [332, 256] width 143 height 36
select select "1w"
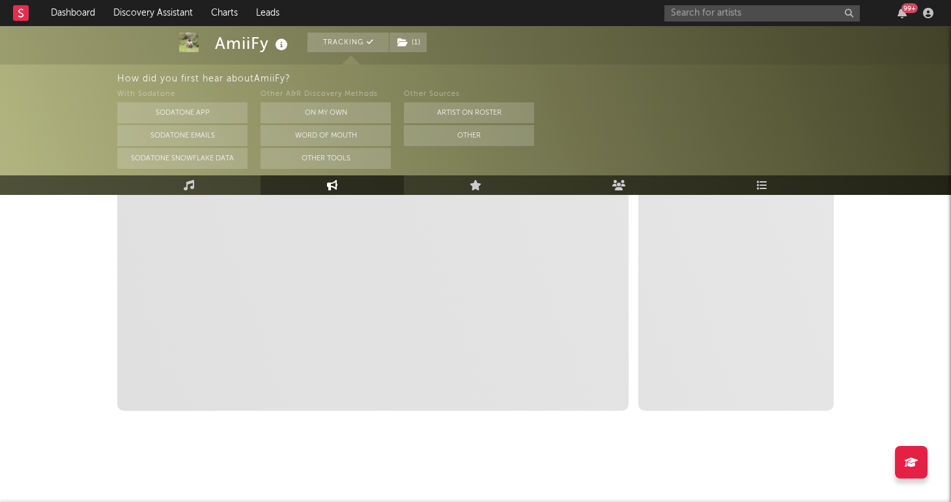
scroll to position [326, 0]
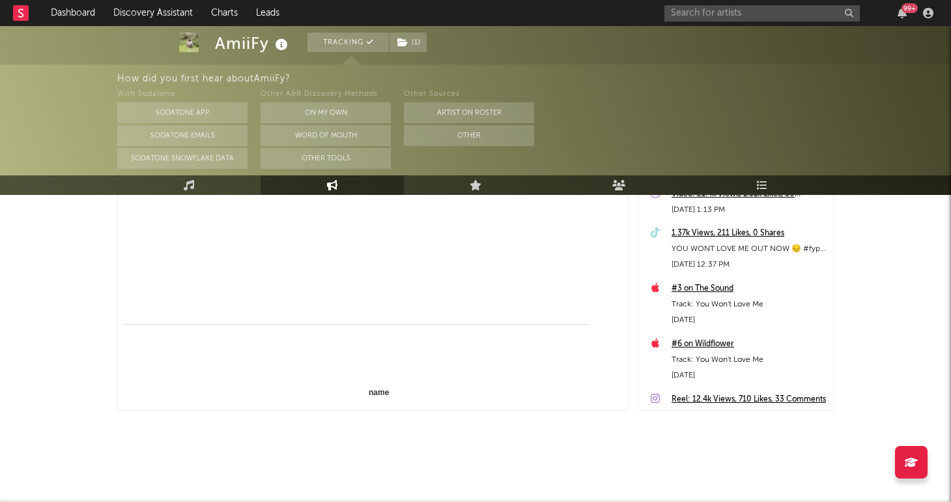
select select "1m"
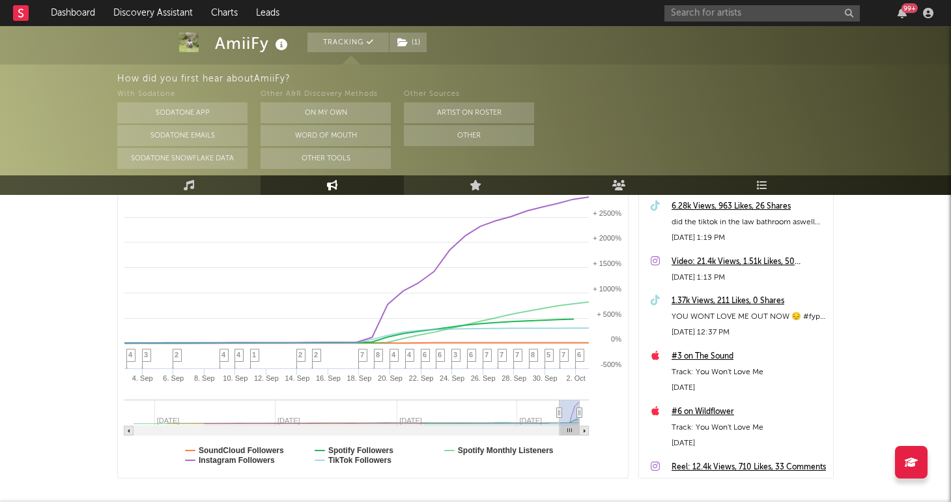
scroll to position [180, 0]
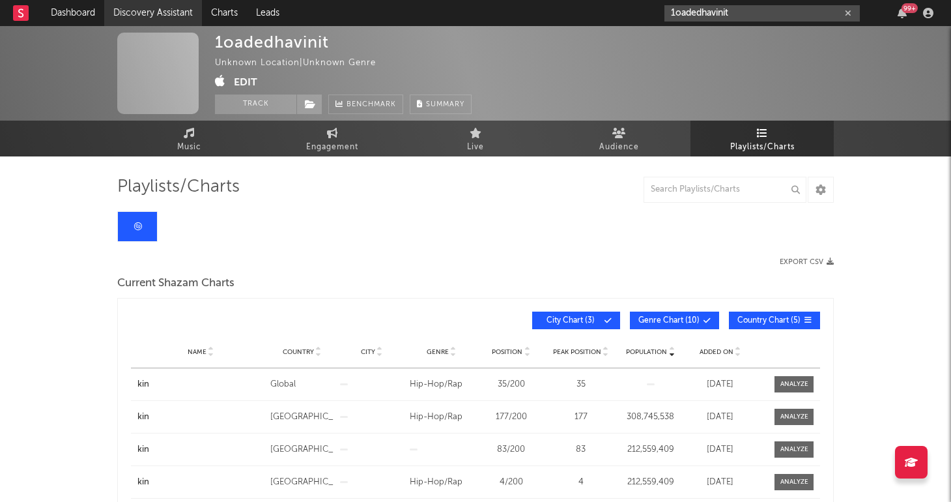
type input "1oadedhavinit"
click at [138, 20] on link "Discovery Assistant" at bounding box center [153, 13] width 98 height 26
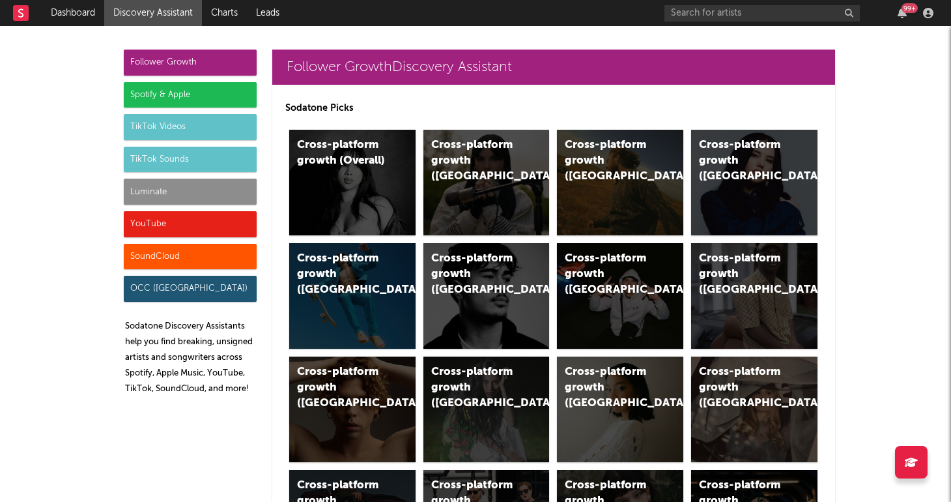
click at [162, 183] on div "Luminate" at bounding box center [190, 192] width 133 height 26
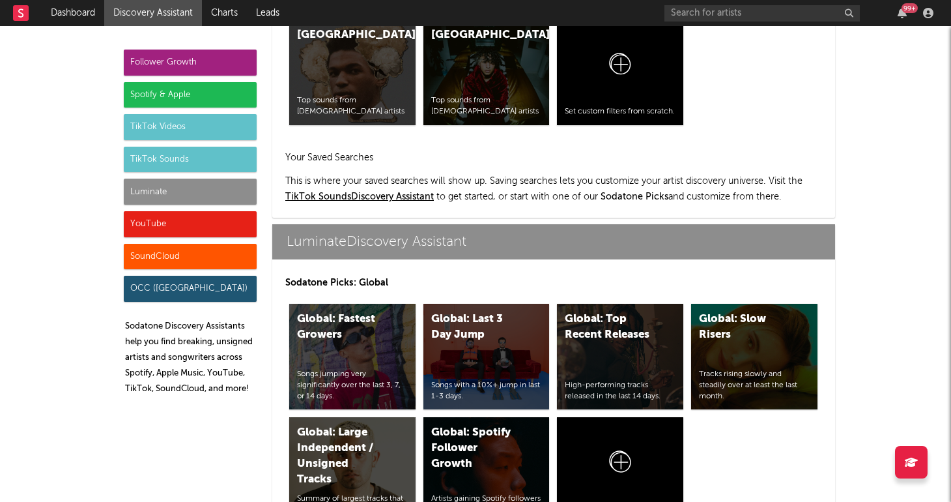
scroll to position [5783, 0]
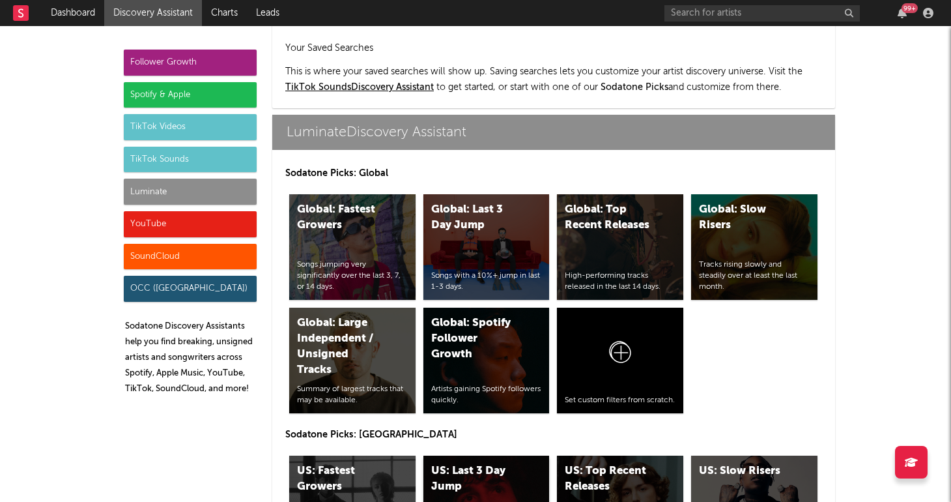
click at [487, 455] on div "US: Last 3 Day Jump Songs with a 10%+ jump in last 1-3 days." at bounding box center [486, 508] width 126 height 106
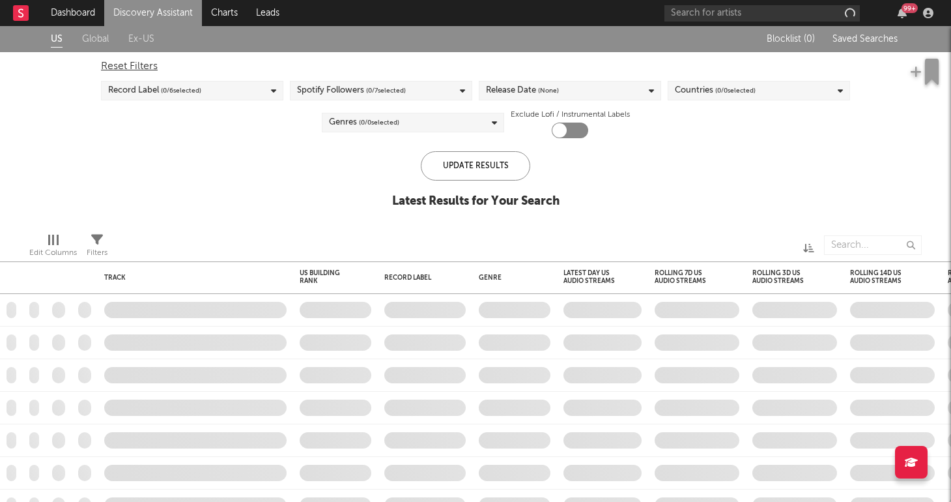
checkbox input "true"
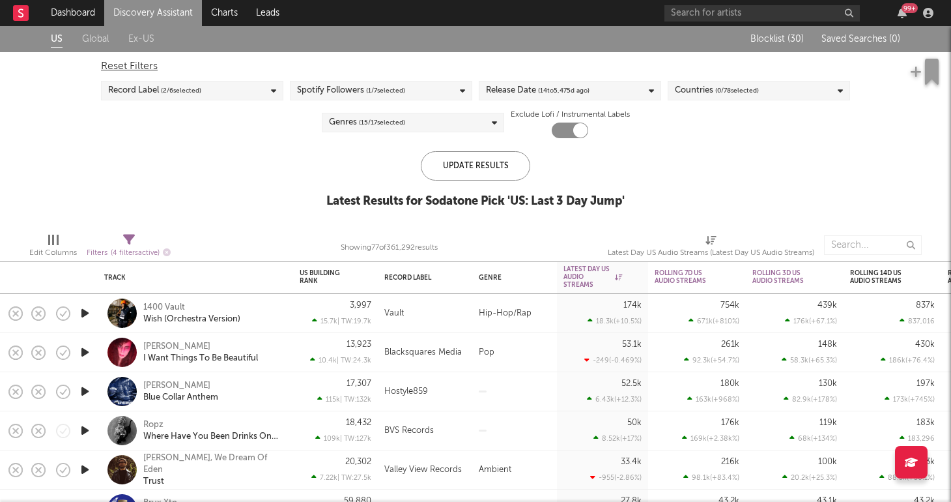
click at [87, 430] on icon "button" at bounding box center [85, 430] width 14 height 16
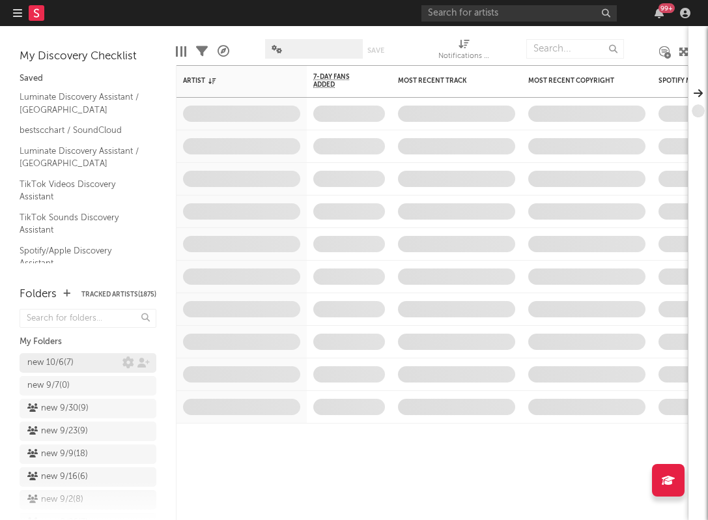
click at [70, 356] on div "new 10/6 ( 7 )" at bounding box center [50, 363] width 46 height 16
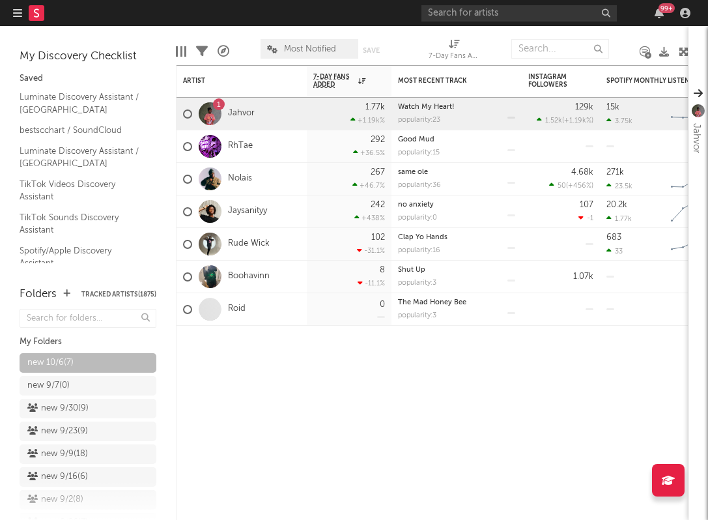
click at [17, 11] on icon "button" at bounding box center [17, 13] width 9 height 10
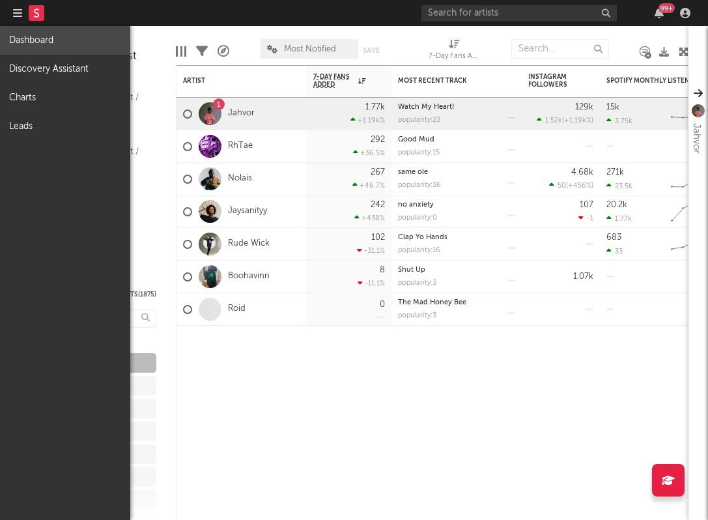
click at [33, 33] on link "Dashboard" at bounding box center [65, 40] width 130 height 29
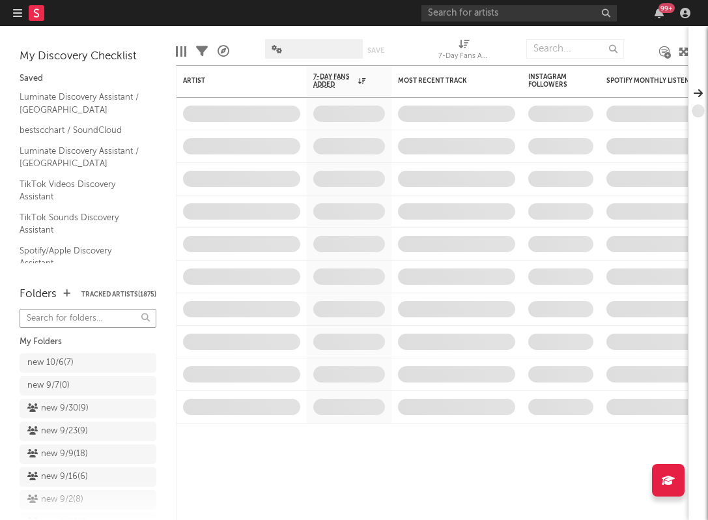
click at [59, 315] on input "text" at bounding box center [88, 318] width 137 height 19
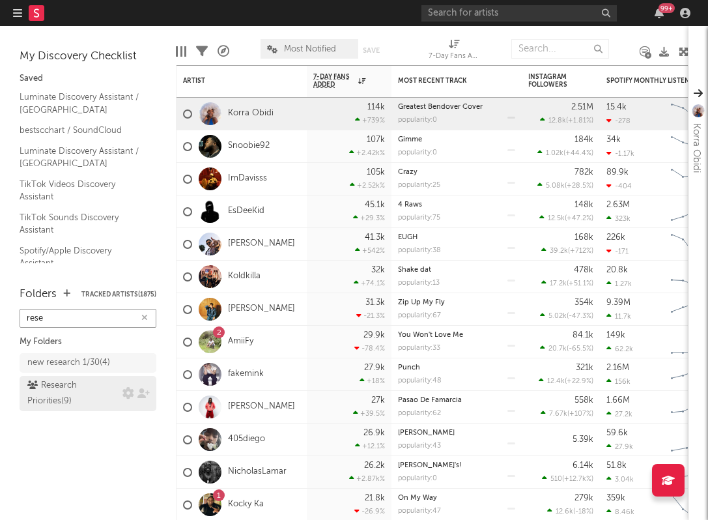
type input "rese"
click at [50, 386] on div "Research Priorities ( 9 )" at bounding box center [73, 393] width 92 height 31
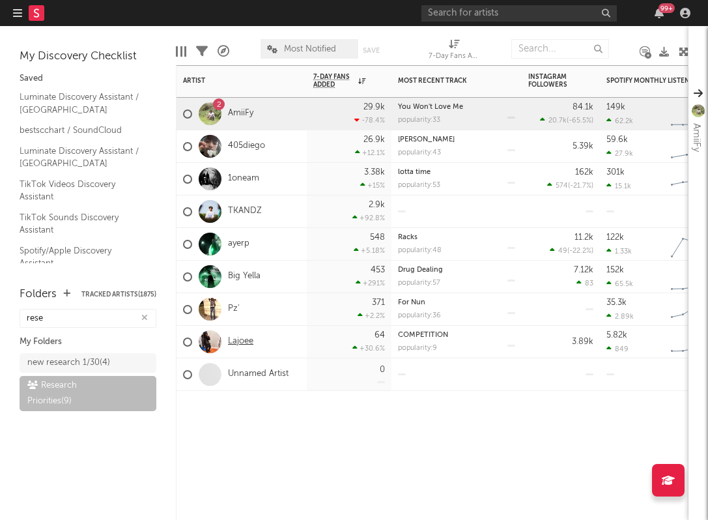
click at [246, 344] on link "Lajoee" at bounding box center [240, 341] width 25 height 11
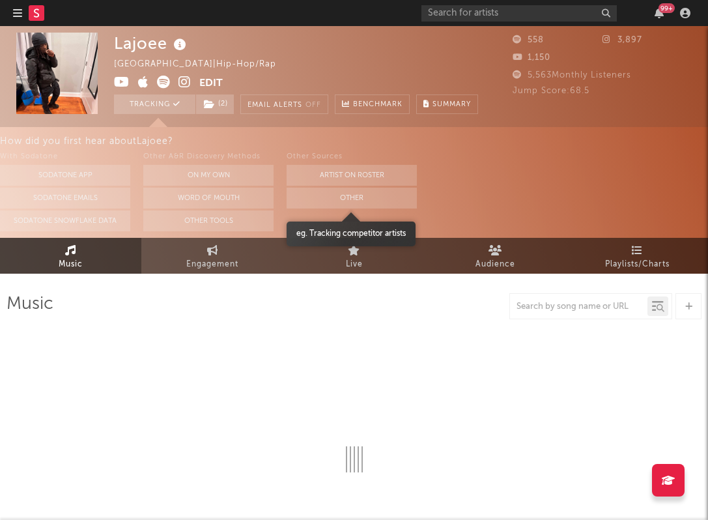
select select "6m"
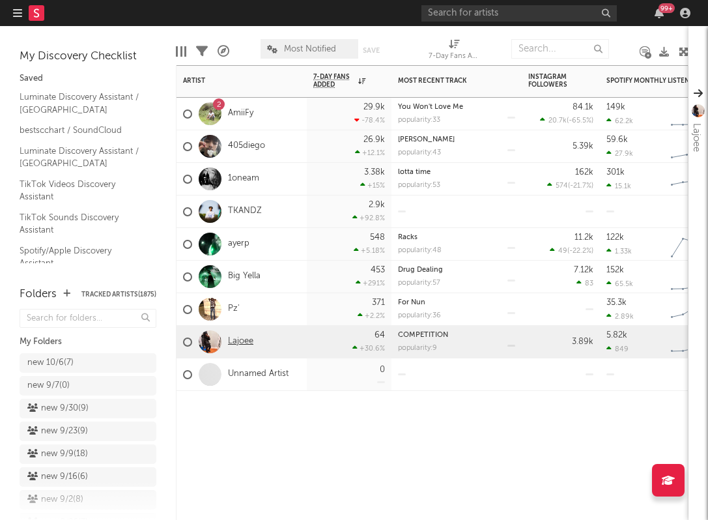
click at [246, 339] on link "Lajoee" at bounding box center [240, 341] width 25 height 11
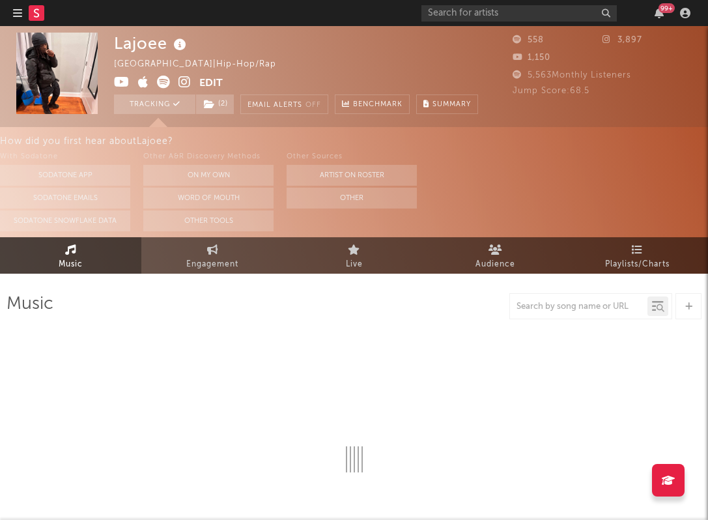
scroll to position [-1, 0]
select select "6m"
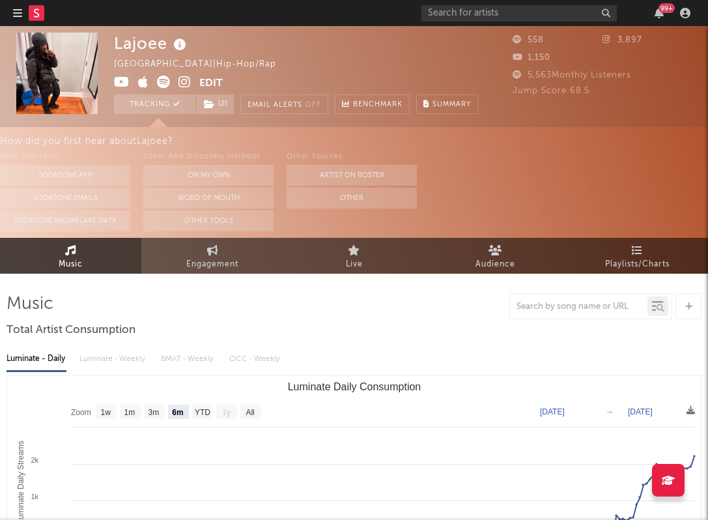
scroll to position [0, 0]
click at [232, 251] on link "Engagement" at bounding box center [211, 256] width 141 height 36
select select "1w"
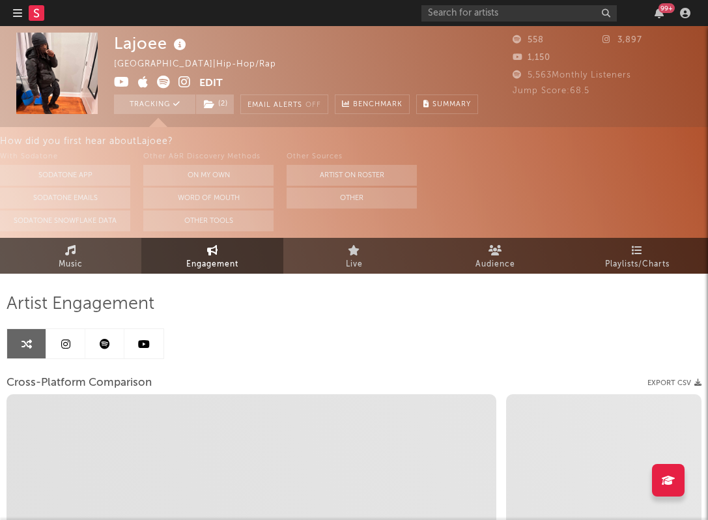
click at [96, 250] on link "Music" at bounding box center [70, 256] width 141 height 36
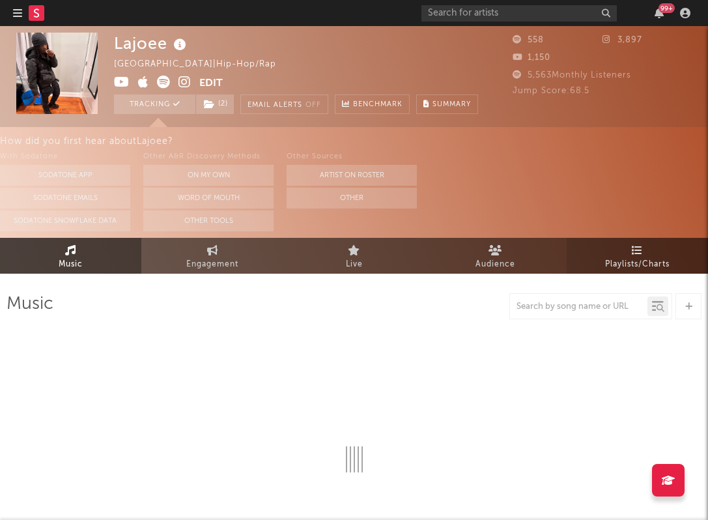
select select "6m"
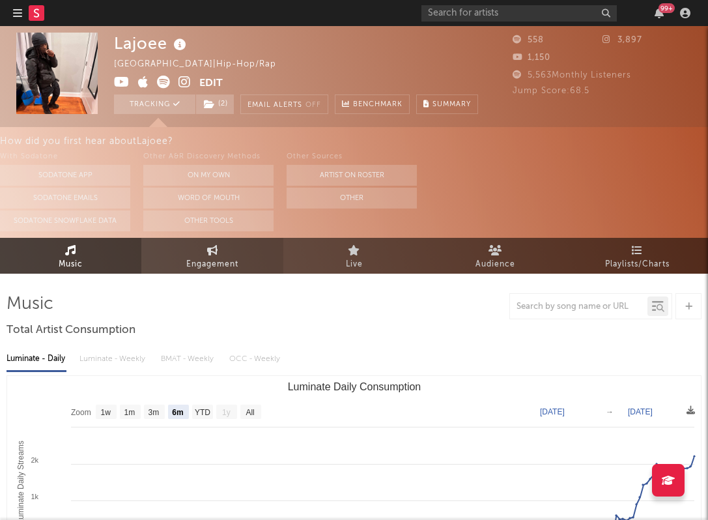
click at [211, 259] on span "Engagement" at bounding box center [212, 265] width 52 height 16
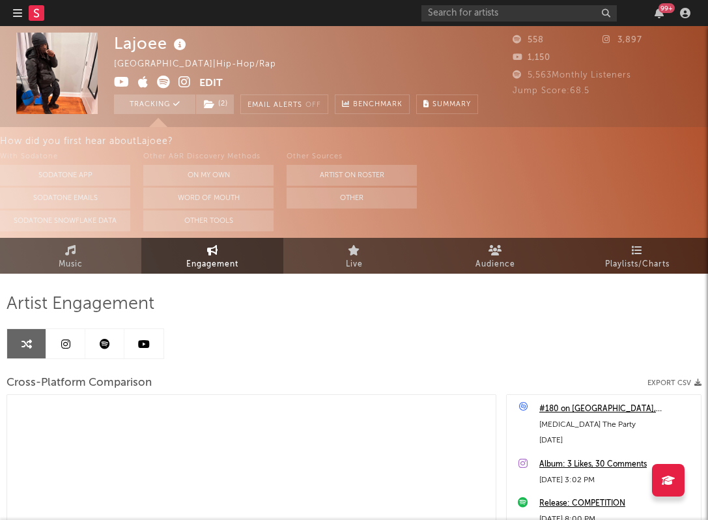
select select "1m"
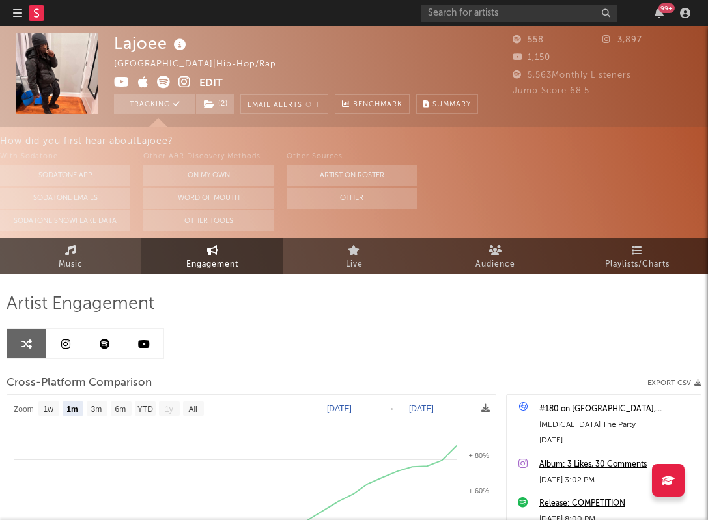
click at [107, 265] on link "Music" at bounding box center [70, 256] width 141 height 36
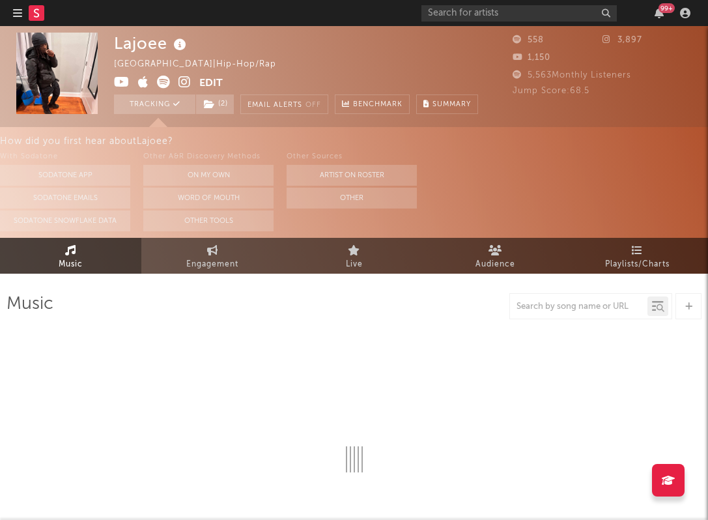
select select "6m"
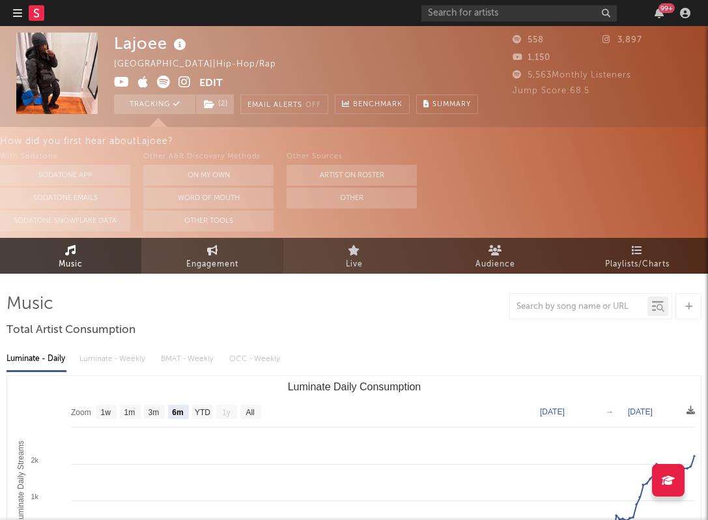
click at [235, 249] on link "Engagement" at bounding box center [211, 256] width 141 height 36
select select "1w"
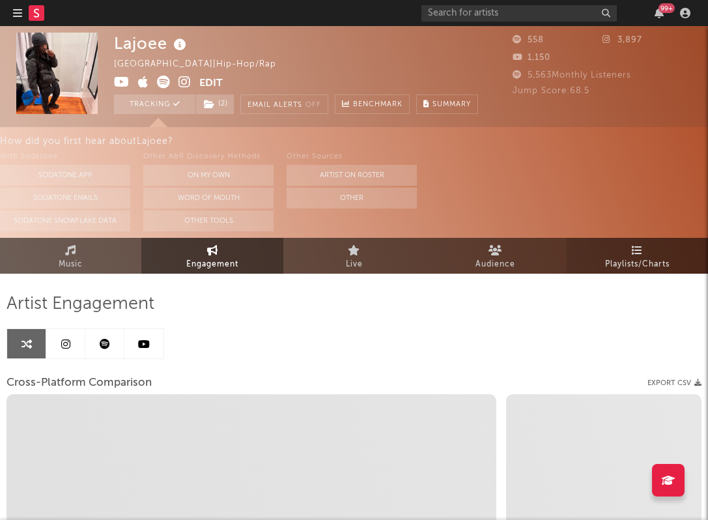
click at [627, 268] on span "Playlists/Charts" at bounding box center [637, 265] width 64 height 16
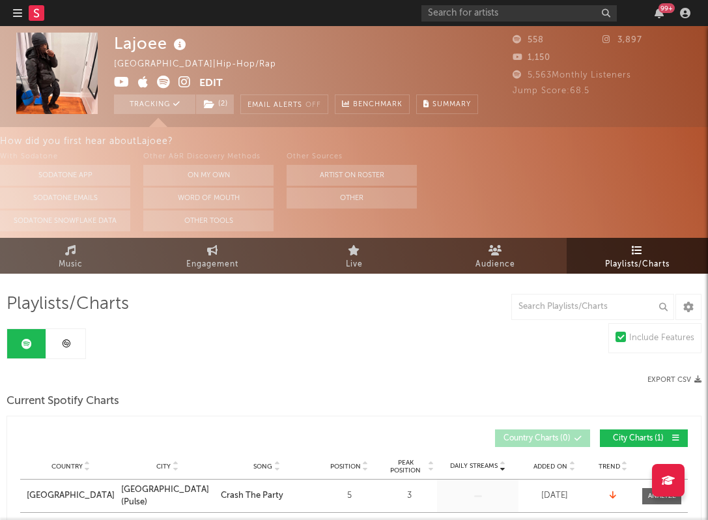
click at [186, 83] on icon at bounding box center [185, 82] width 12 height 13
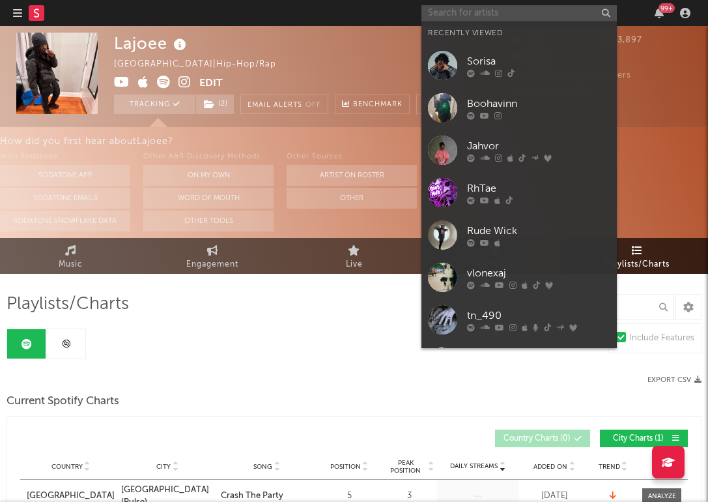
click at [437, 5] on input "text" at bounding box center [519, 13] width 195 height 16
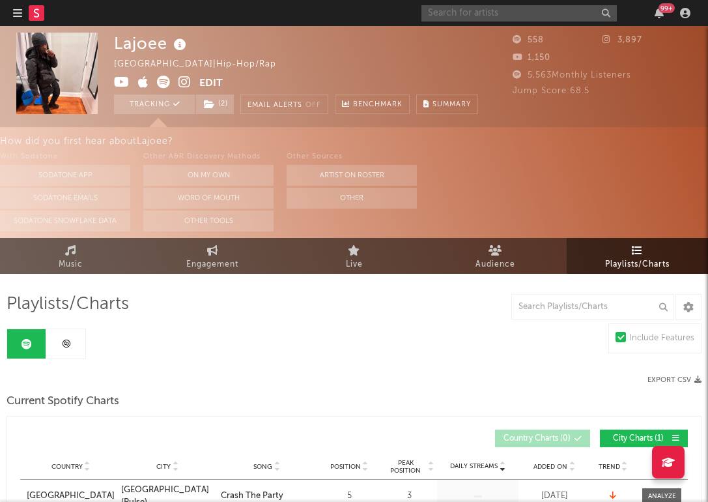
click at [17, 18] on icon "button" at bounding box center [17, 13] width 9 height 10
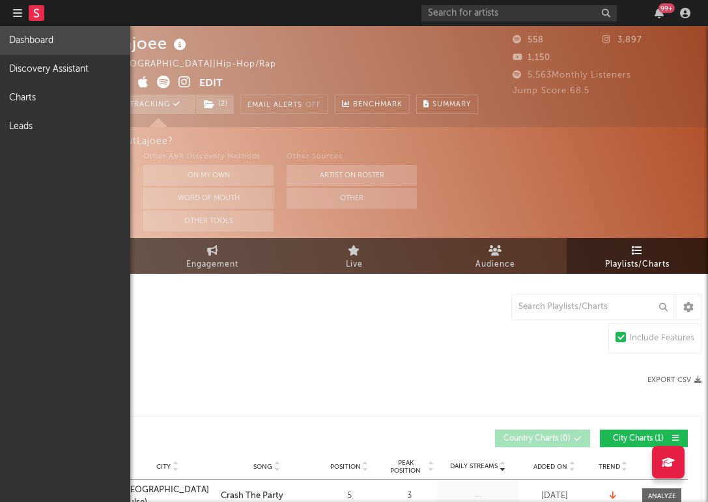
click at [33, 45] on link "Dashboard" at bounding box center [65, 40] width 130 height 29
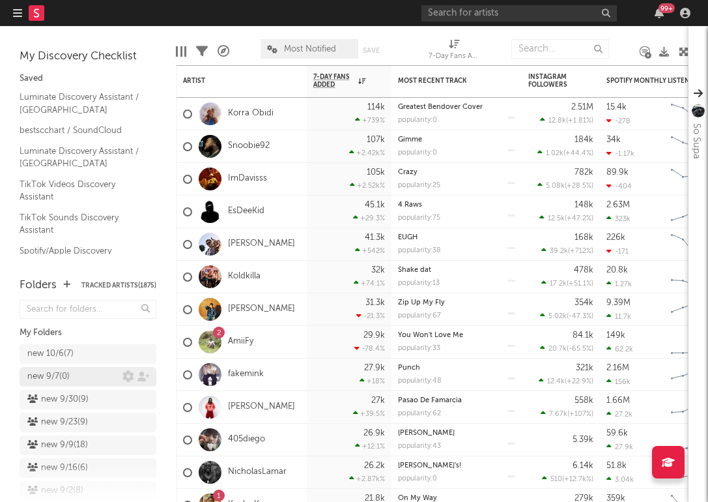
click at [53, 372] on div "new 9/7 ( 0 )" at bounding box center [48, 377] width 42 height 16
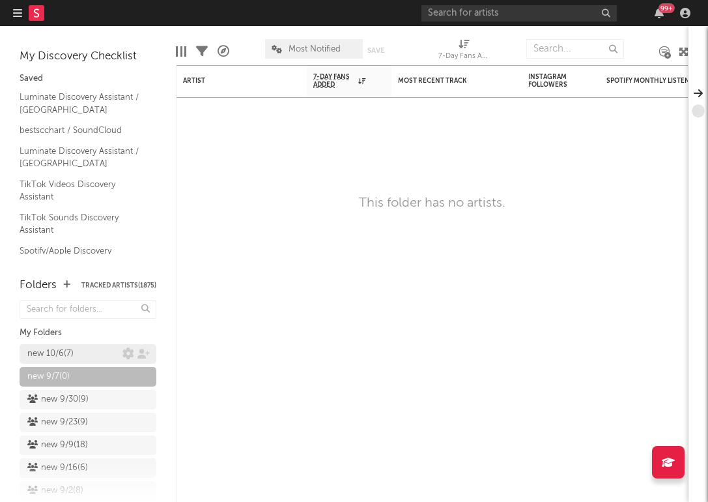
click at [55, 353] on div "new 10/6 ( 7 )" at bounding box center [50, 354] width 46 height 16
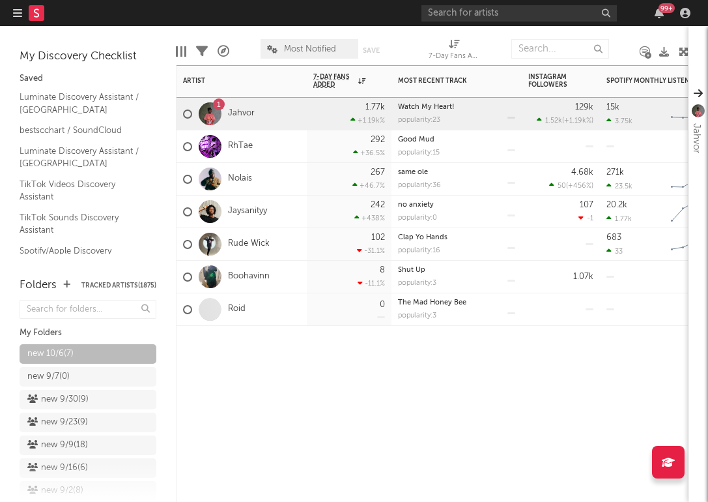
click at [354, 425] on div "Artist Notifications 7-Day Fans Added WoW % Change Most Recent Track Popularity…" at bounding box center [432, 283] width 513 height 437
click at [21, 15] on icon "button" at bounding box center [17, 13] width 9 height 10
click at [19, 12] on icon "button" at bounding box center [17, 13] width 9 height 10
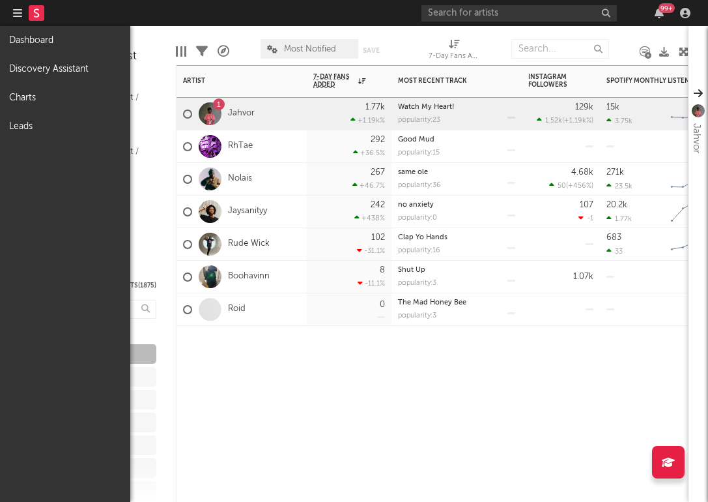
click at [337, 405] on div "Artist Notifications 7-Day Fans Added WoW % Change Most Recent Track Popularity…" at bounding box center [432, 283] width 513 height 437
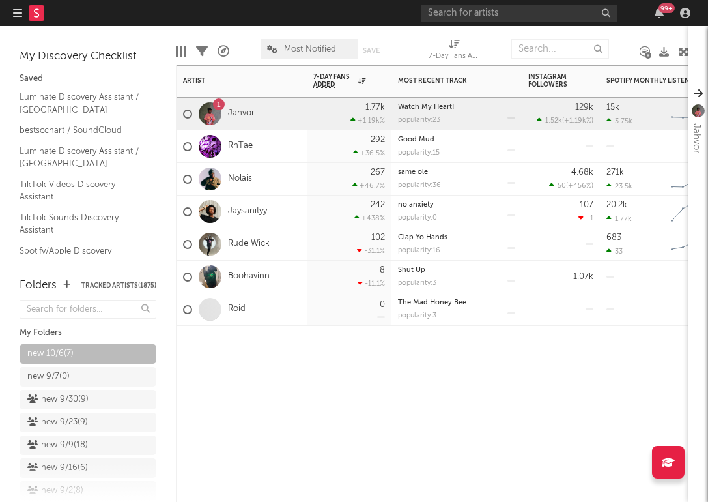
click at [17, 3] on button "button" at bounding box center [17, 13] width 9 height 26
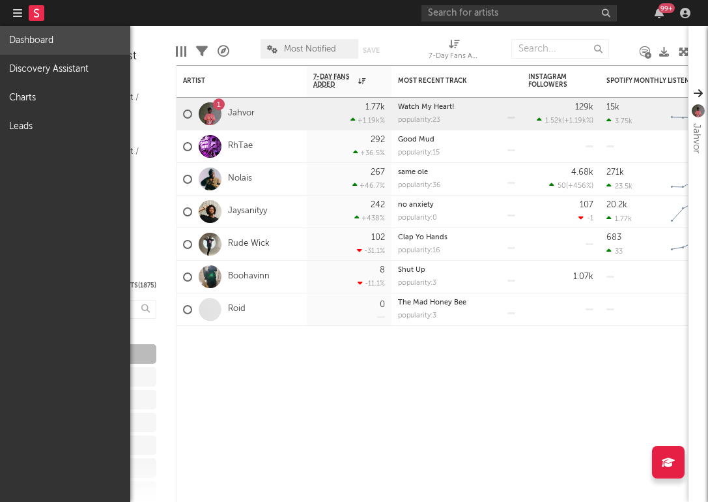
click at [46, 44] on link "Dashboard" at bounding box center [65, 40] width 130 height 29
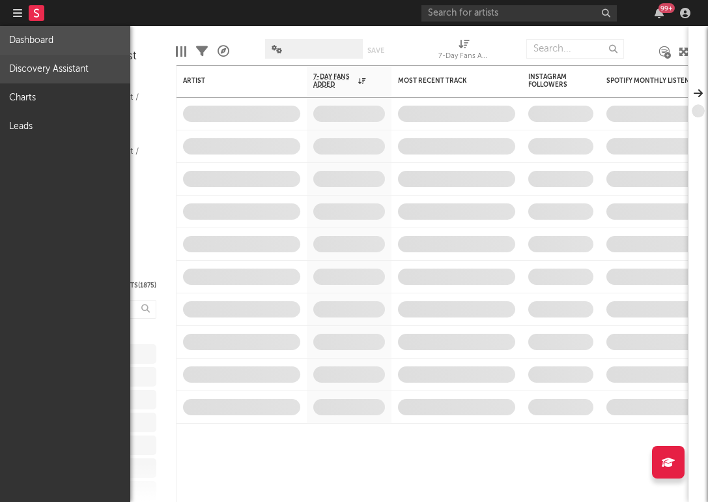
click at [59, 68] on link "Discovery Assistant" at bounding box center [65, 69] width 130 height 29
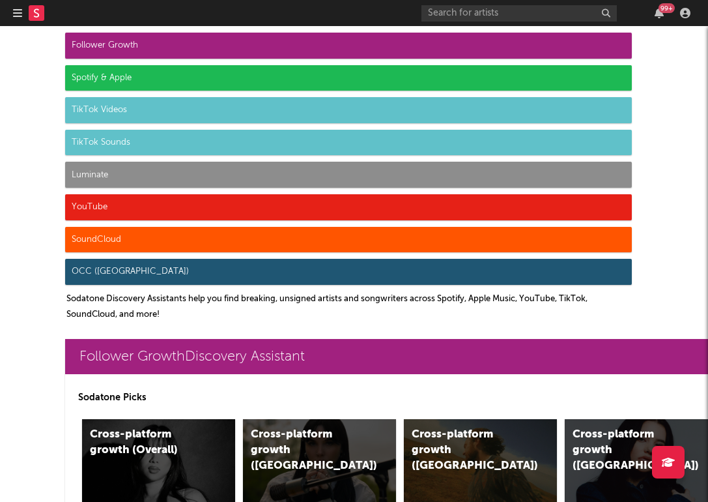
click at [134, 206] on div "YouTube" at bounding box center [348, 207] width 567 height 26
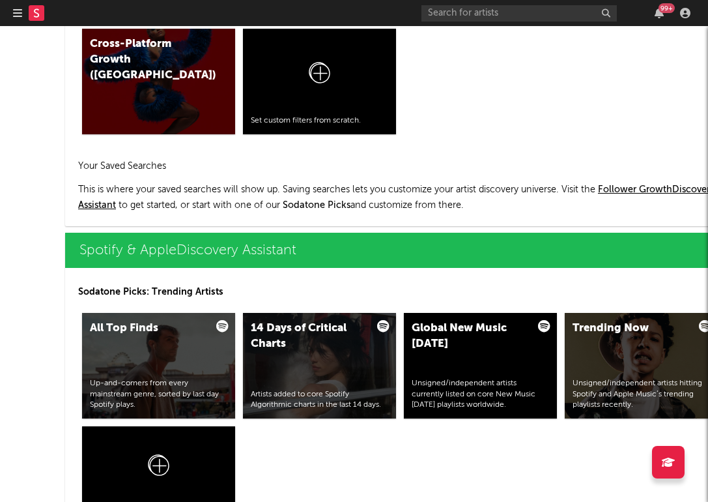
scroll to position [7707, 0]
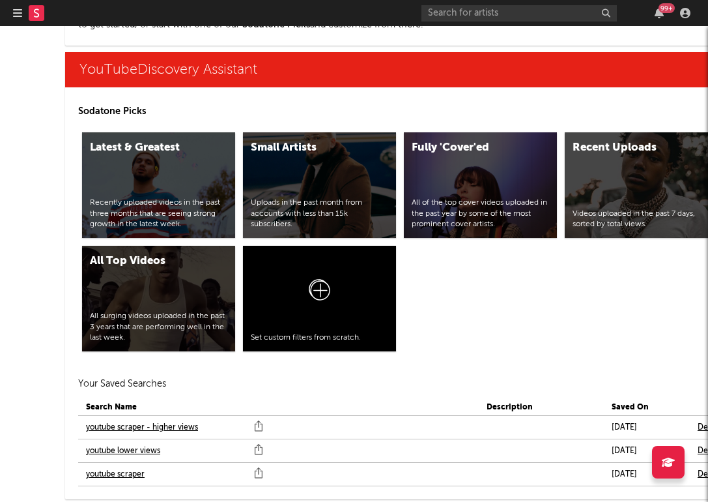
click at [116, 476] on link "youtube scraper" at bounding box center [115, 474] width 59 height 16
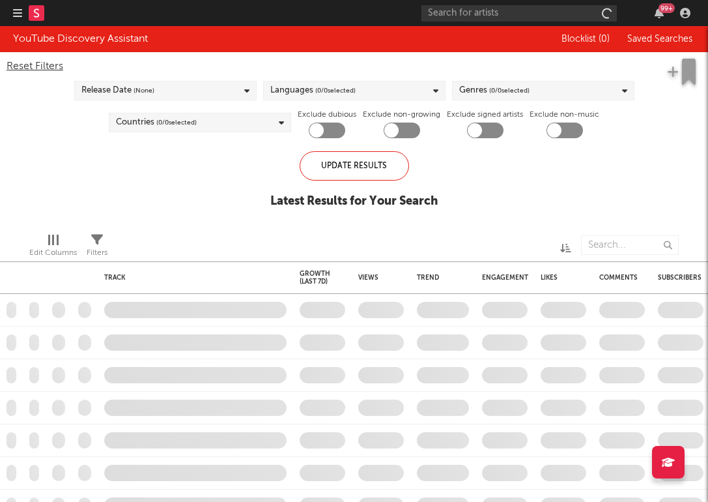
checkbox input "true"
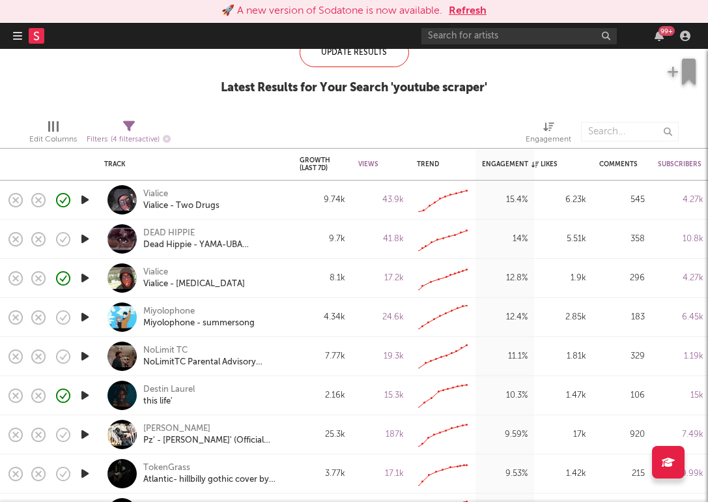
click at [461, 7] on button "Refresh" at bounding box center [468, 11] width 38 height 16
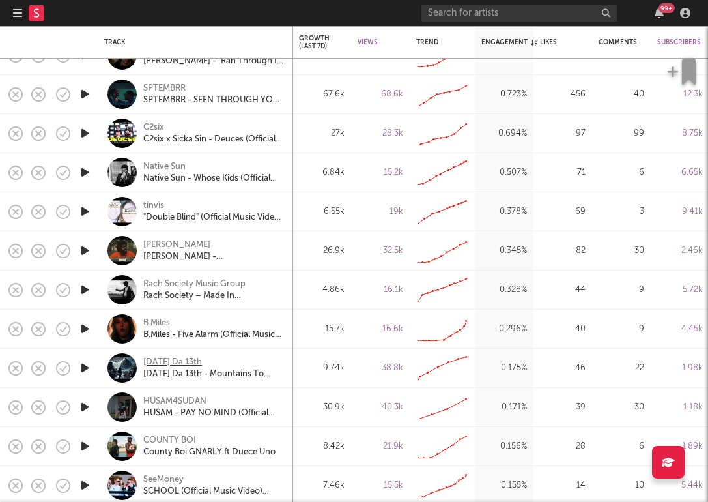
click at [173, 357] on div "[DATE] Da 13th" at bounding box center [172, 362] width 59 height 12
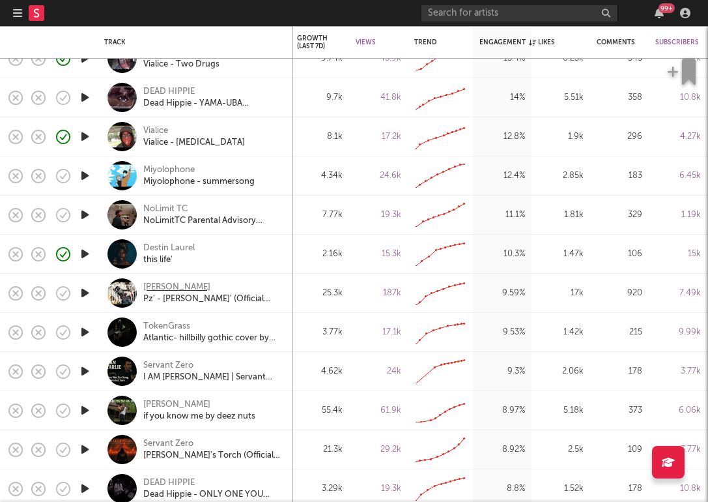
click at [177, 283] on div "[PERSON_NAME]" at bounding box center [176, 287] width 67 height 12
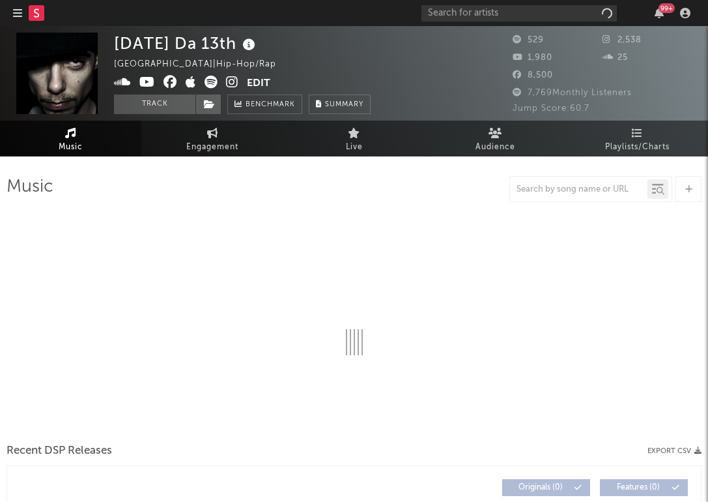
select select "1w"
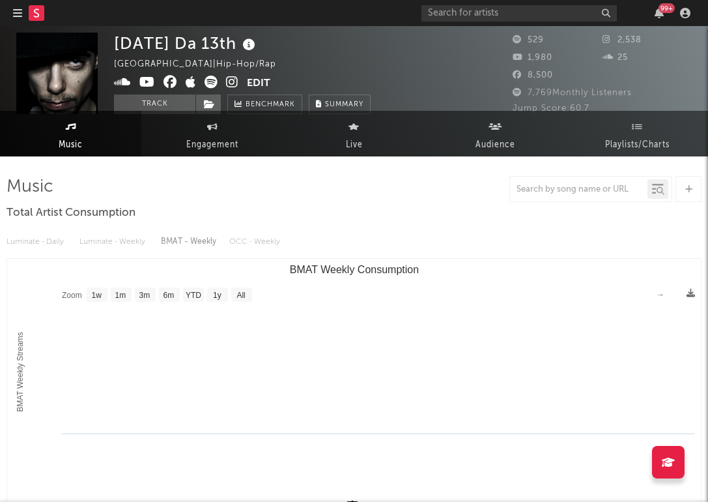
scroll to position [-8, 0]
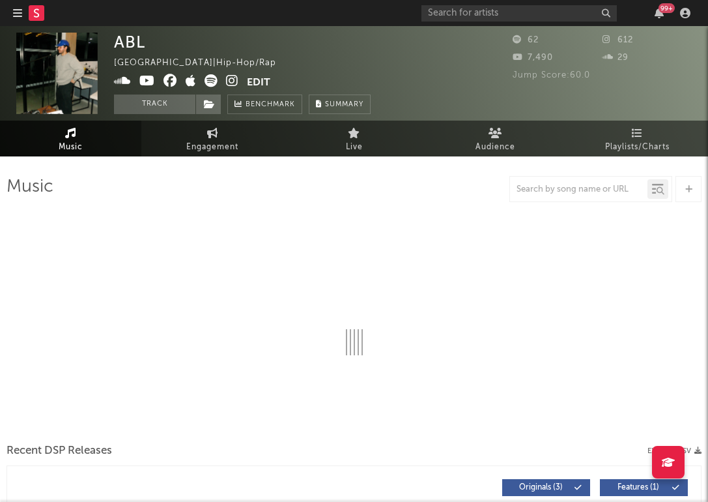
select select "1w"
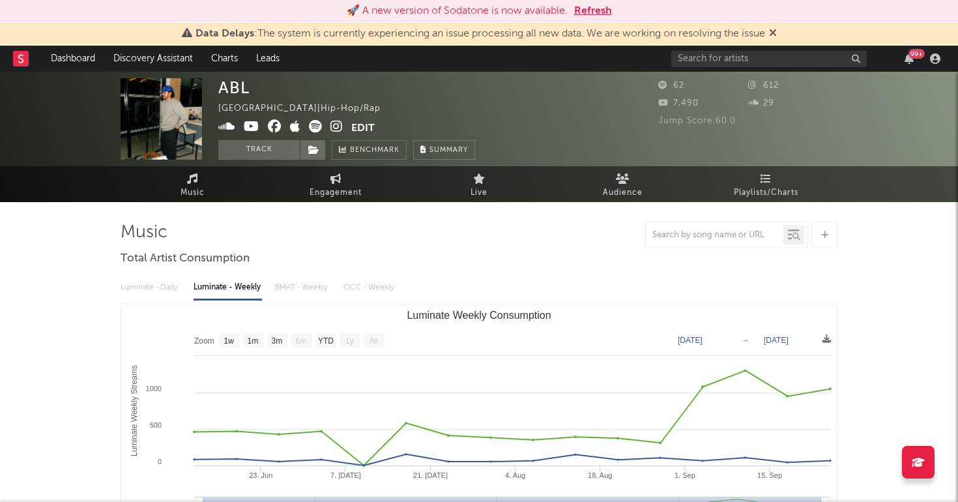
click at [590, 5] on button "Refresh" at bounding box center [593, 11] width 38 height 16
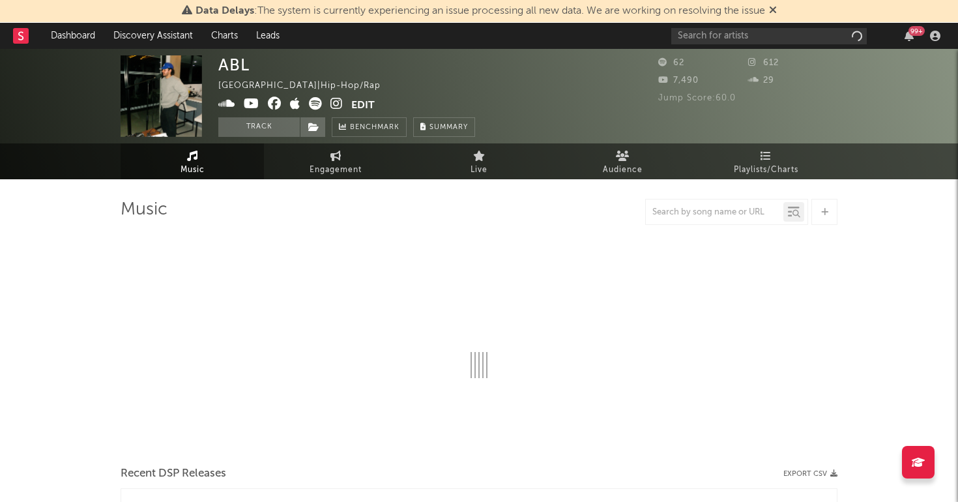
select select "1w"
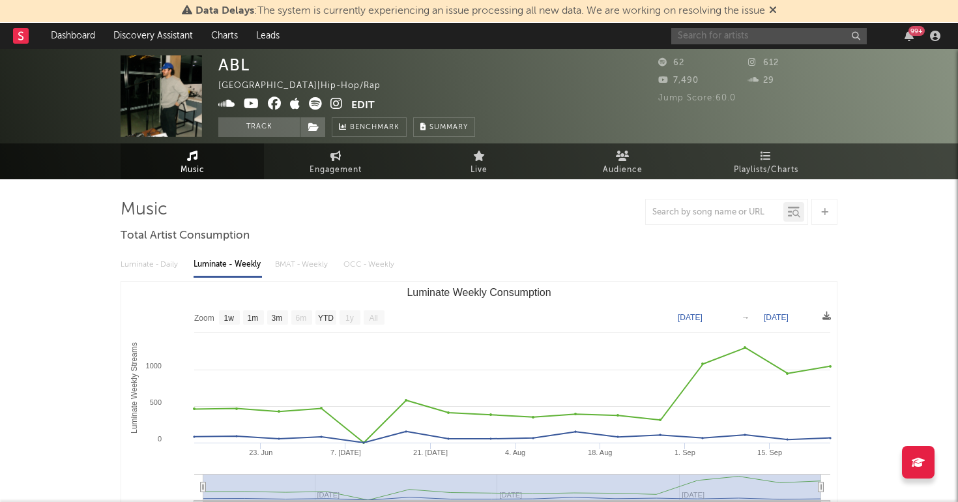
click at [748, 34] on input "text" at bounding box center [768, 36] width 195 height 16
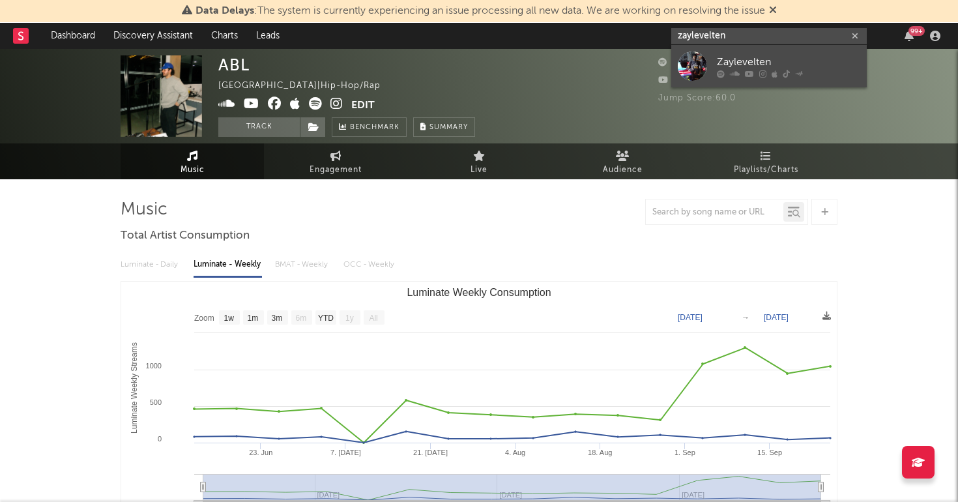
type input "zaylevelten"
click at [758, 57] on div "Zaylevelten" at bounding box center [788, 62] width 143 height 16
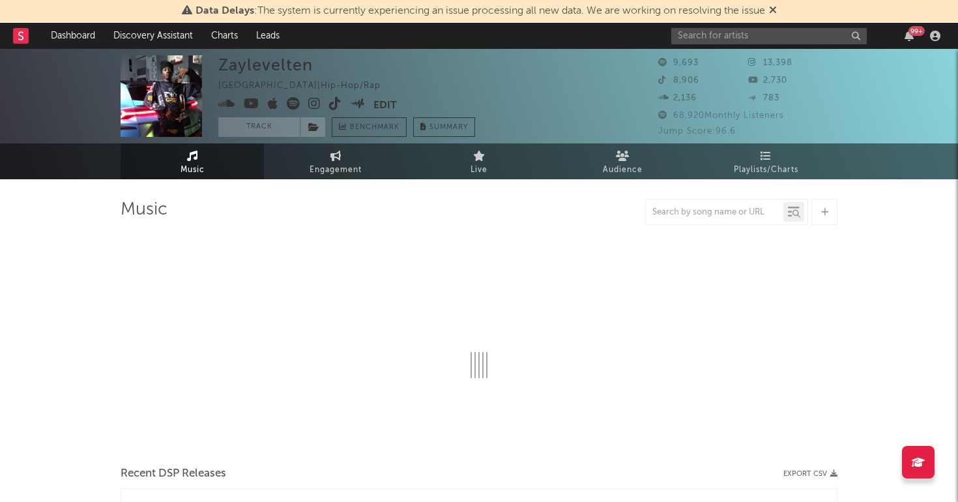
select select "1w"
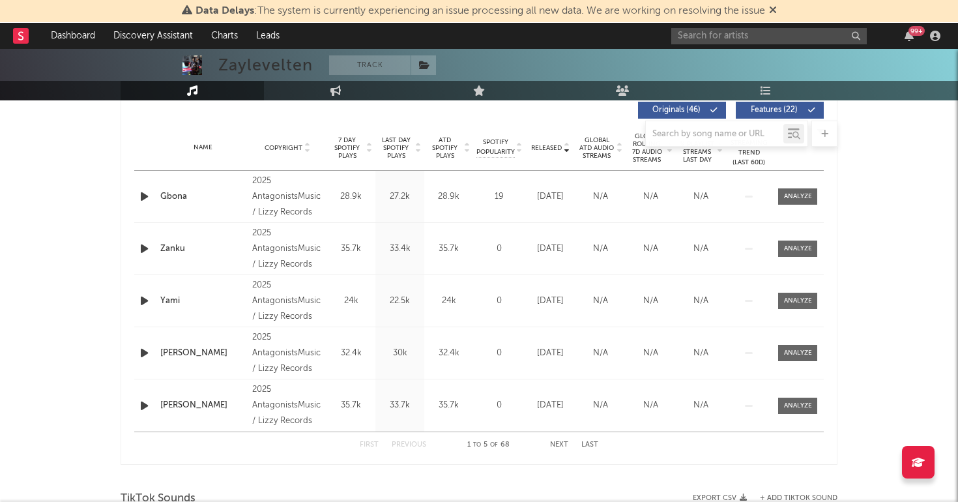
scroll to position [501, 0]
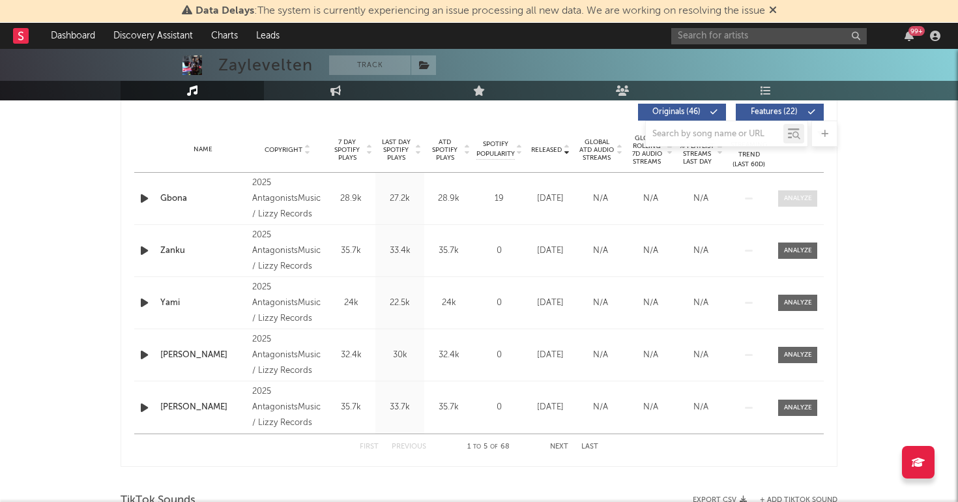
click at [803, 198] on div at bounding box center [798, 198] width 28 height 10
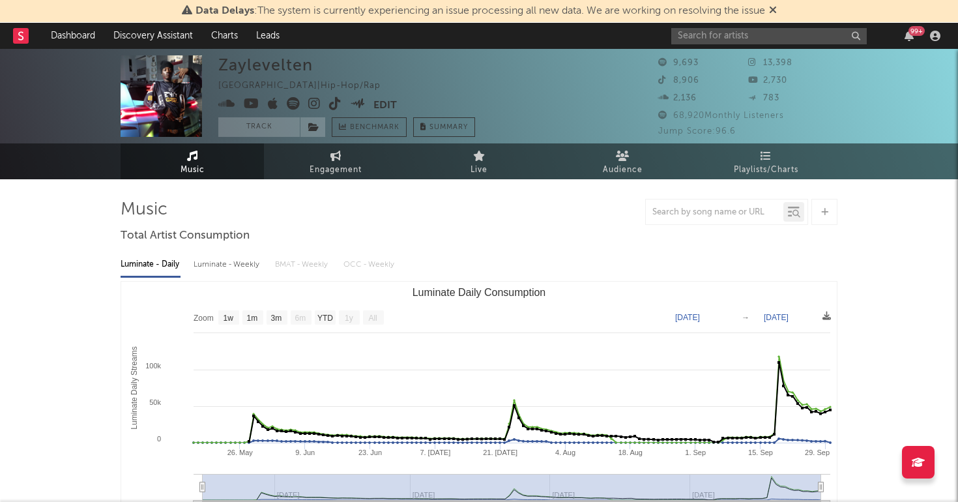
scroll to position [0, 0]
click at [315, 107] on icon at bounding box center [314, 103] width 12 height 13
click at [139, 36] on link "Discovery Assistant" at bounding box center [153, 36] width 98 height 26
